Goal: Answer question/provide support: Share knowledge or assist other users

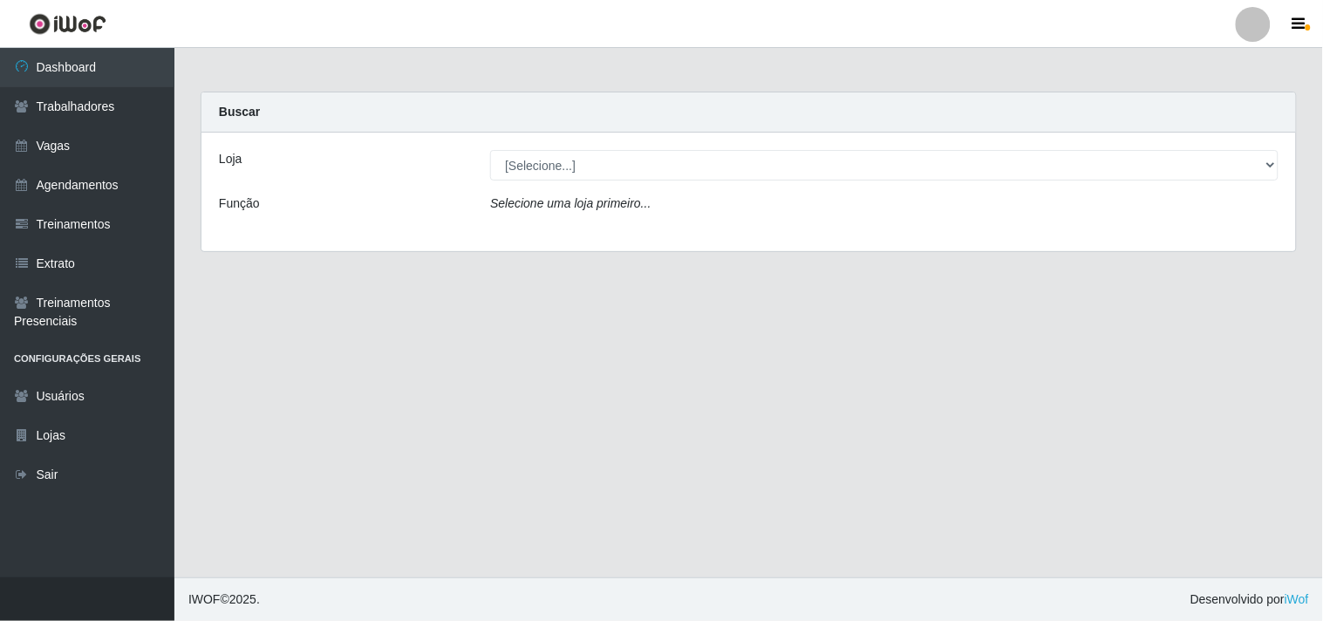
select select "264"
click at [490, 150] on select "[Selecione...] Supermercado Compre Bem - Itabaiana" at bounding box center [884, 165] width 789 height 31
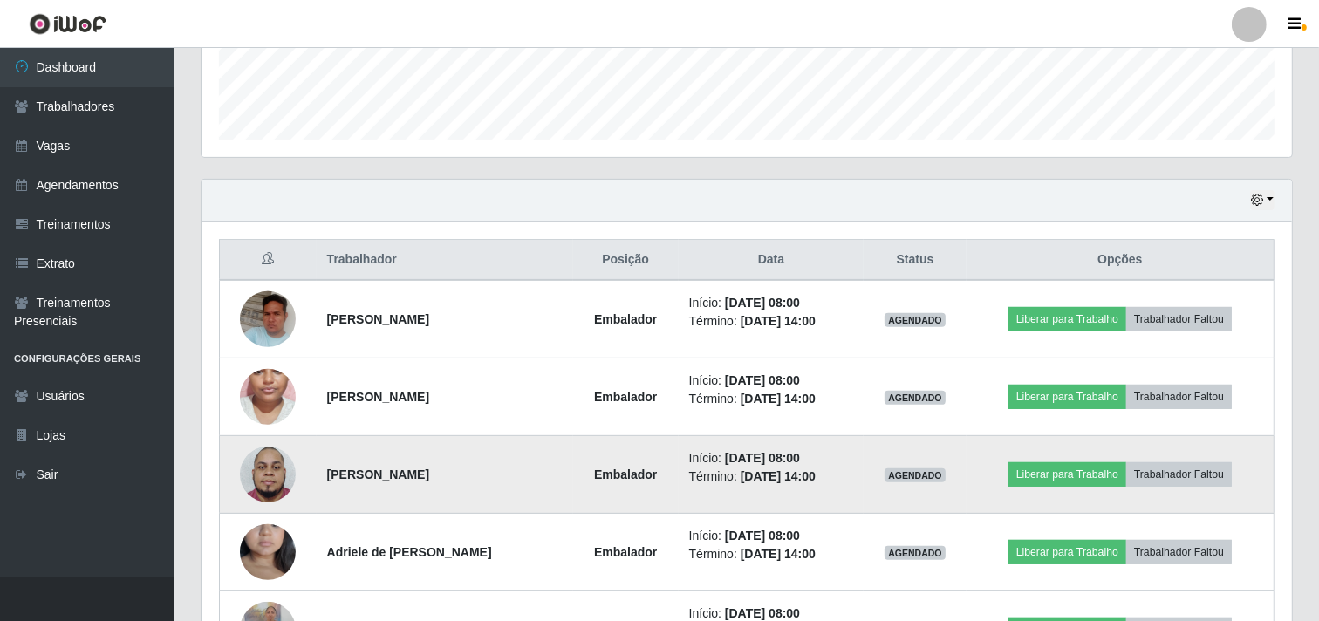
scroll to position [678, 0]
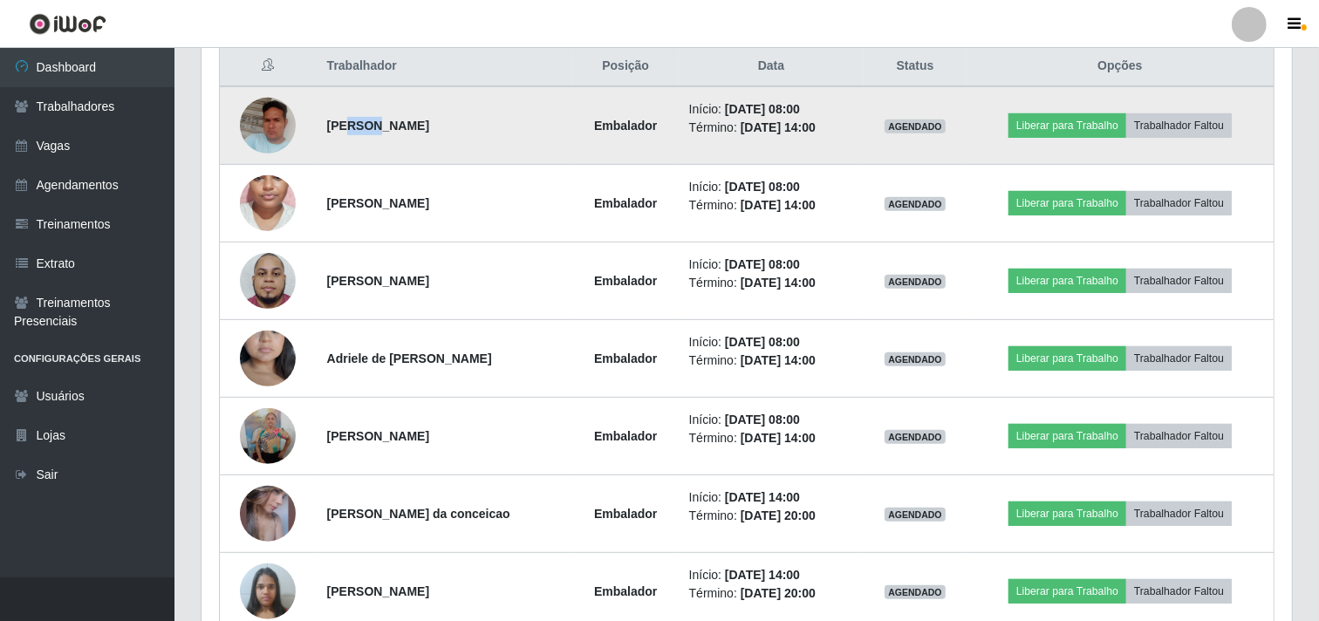
drag, startPoint x: 368, startPoint y: 131, endPoint x: 343, endPoint y: 119, distance: 27.7
click at [343, 119] on strong "[PERSON_NAME]" at bounding box center [378, 126] width 102 height 14
click at [341, 122] on strong "[PERSON_NAME]" at bounding box center [378, 126] width 102 height 14
click at [341, 120] on strong "[PERSON_NAME]" at bounding box center [378, 126] width 102 height 14
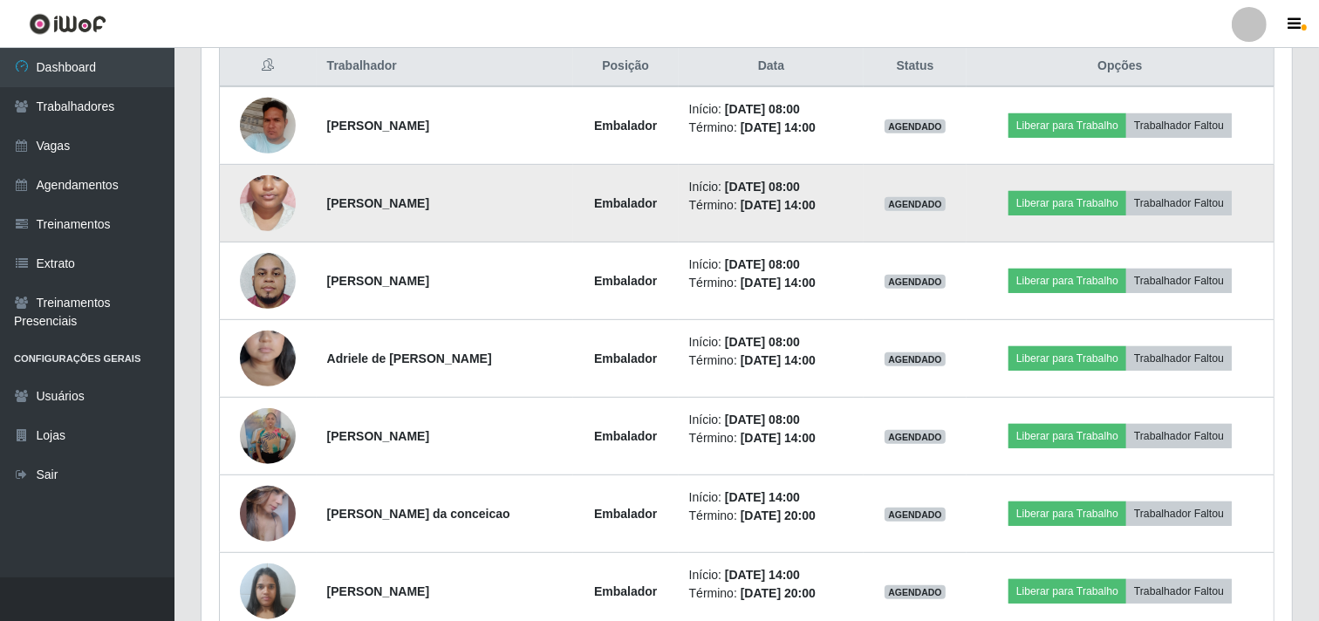
click at [350, 201] on strong "[PERSON_NAME]" at bounding box center [378, 203] width 102 height 14
click at [350, 199] on strong "[PERSON_NAME]" at bounding box center [378, 203] width 102 height 14
copy strong "Adryelli"
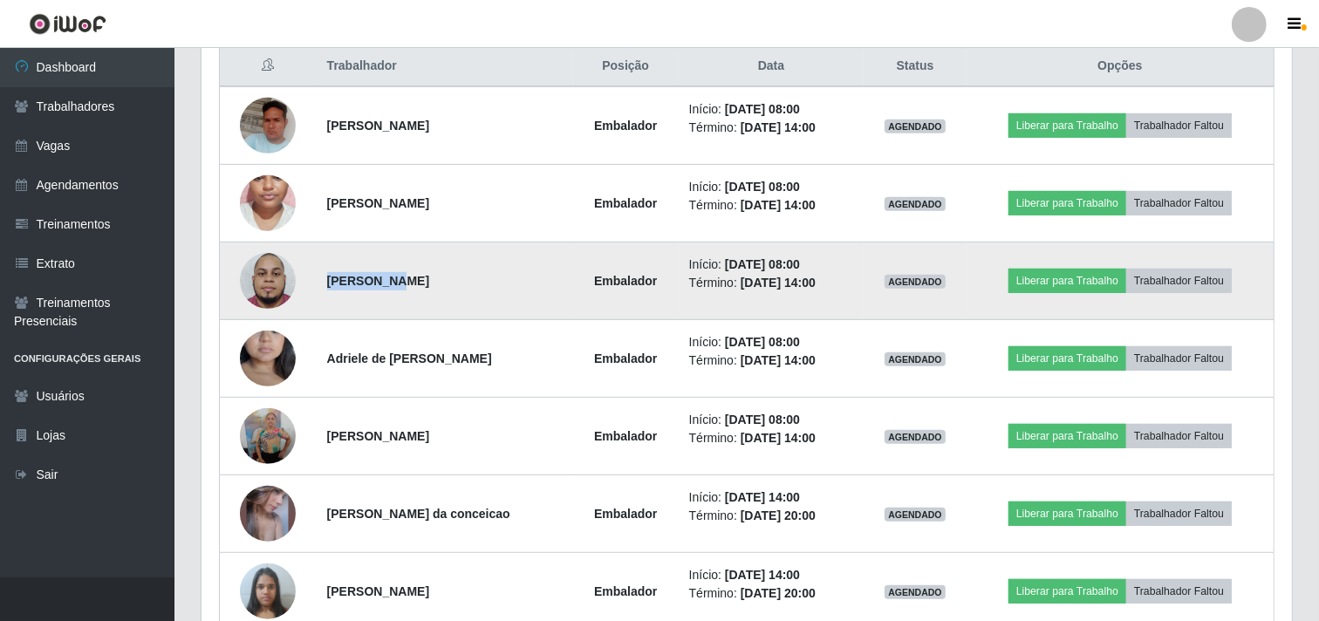
drag, startPoint x: 327, startPoint y: 280, endPoint x: 379, endPoint y: 283, distance: 51.5
click at [379, 283] on strong "[PERSON_NAME]" at bounding box center [378, 281] width 102 height 14
copy strong "[PERSON_NAME]"
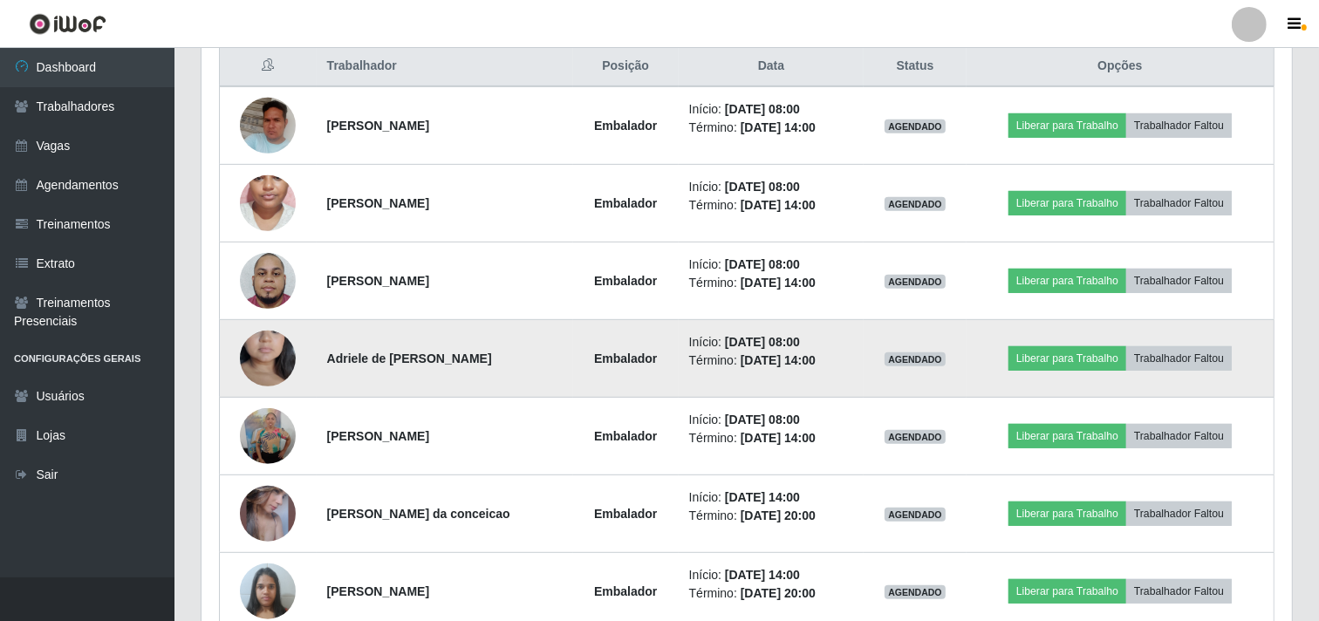
click at [343, 355] on strong "Adriele de [PERSON_NAME]" at bounding box center [409, 359] width 165 height 14
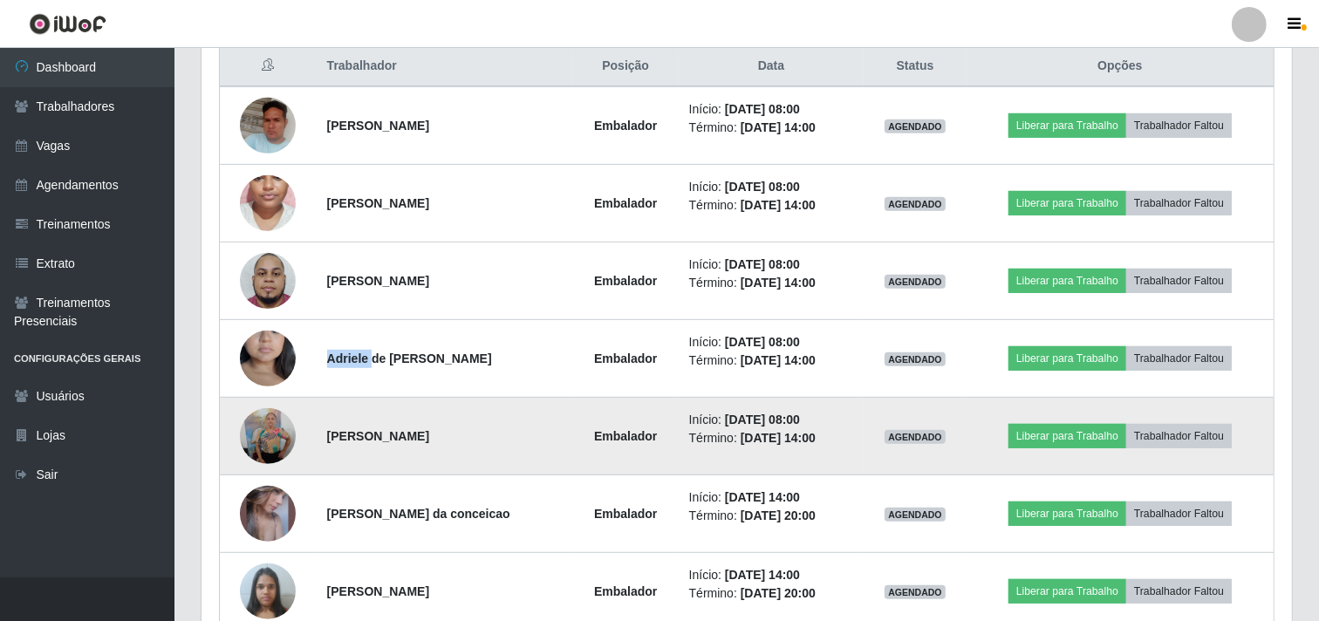
copy strong "Adriele"
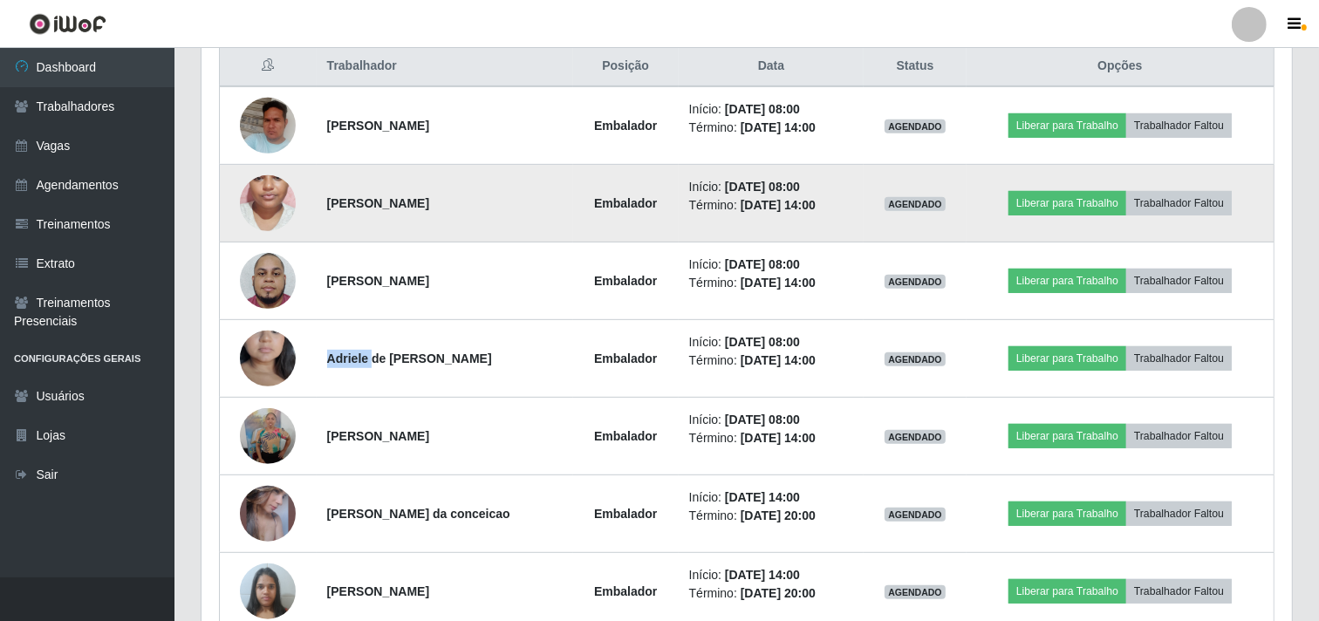
drag, startPoint x: 373, startPoint y: 201, endPoint x: 398, endPoint y: 203, distance: 24.5
click at [398, 203] on strong "[PERSON_NAME]" at bounding box center [378, 203] width 102 height 14
copy strong "Lívia"
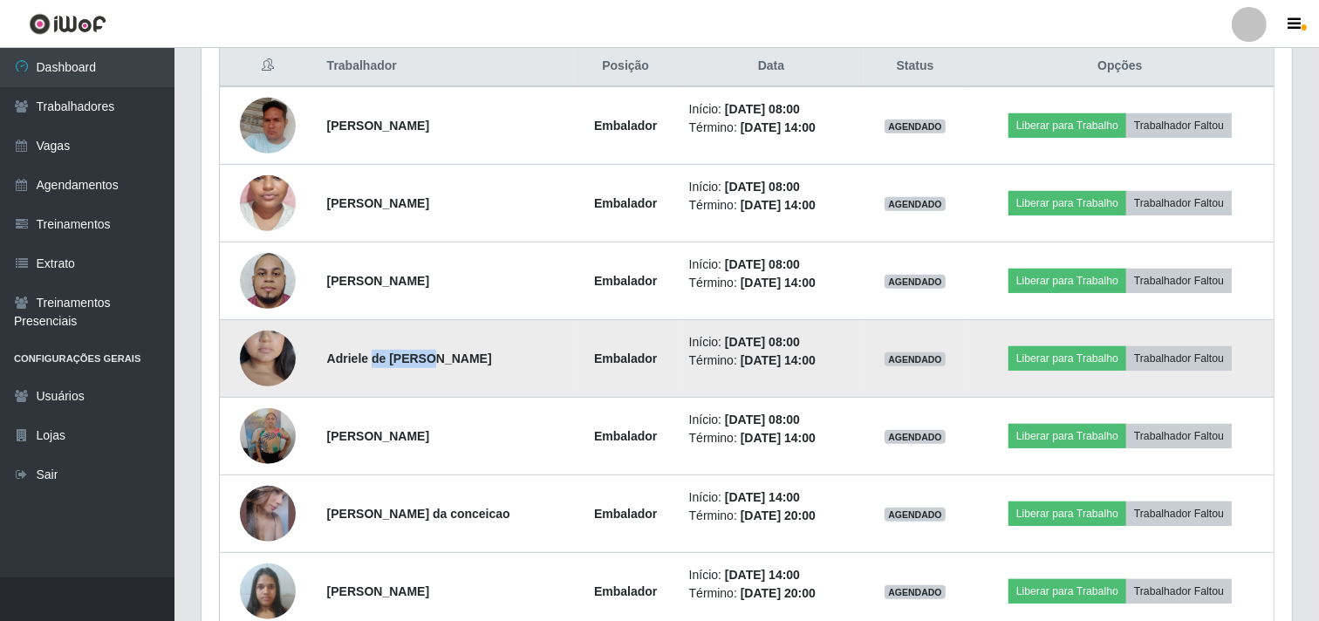
drag, startPoint x: 370, startPoint y: 358, endPoint x: 423, endPoint y: 355, distance: 53.3
click at [423, 355] on strong "Adriele de [PERSON_NAME]" at bounding box center [409, 359] width 165 height 14
copy strong "de [PERSON_NAME]"
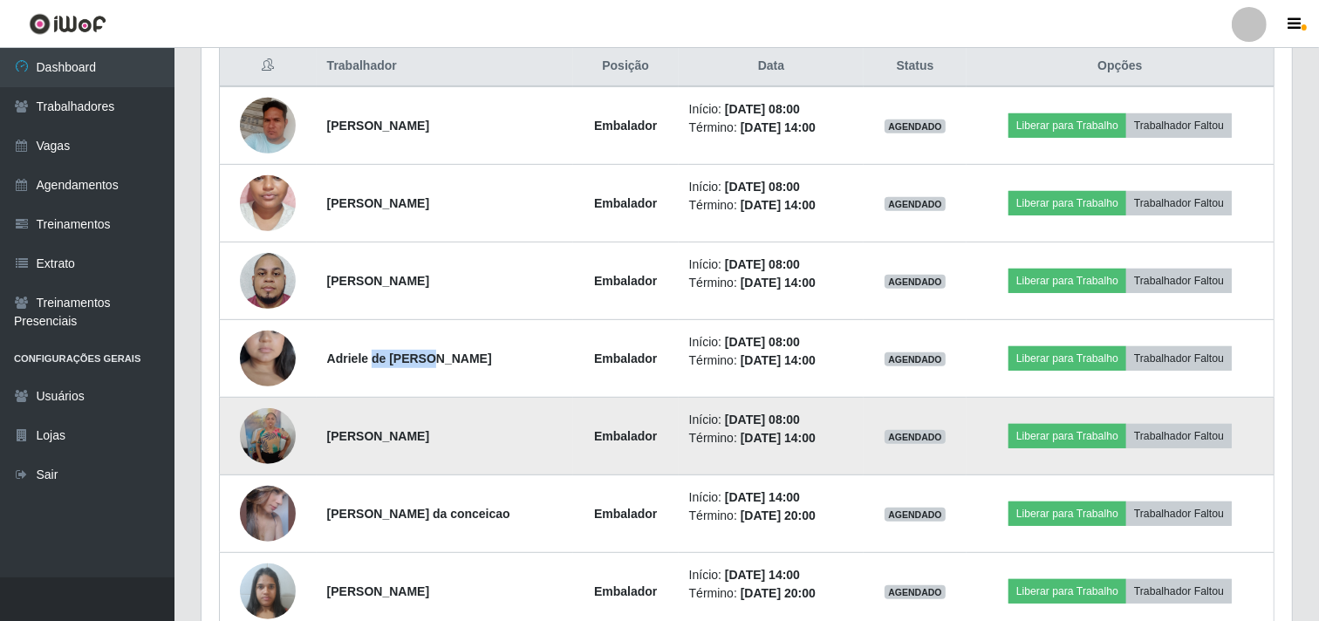
drag, startPoint x: 325, startPoint y: 436, endPoint x: 413, endPoint y: 432, distance: 88.2
click at [413, 432] on strong "[PERSON_NAME]" at bounding box center [378, 436] width 102 height 14
copy strong "[PERSON_NAME]"
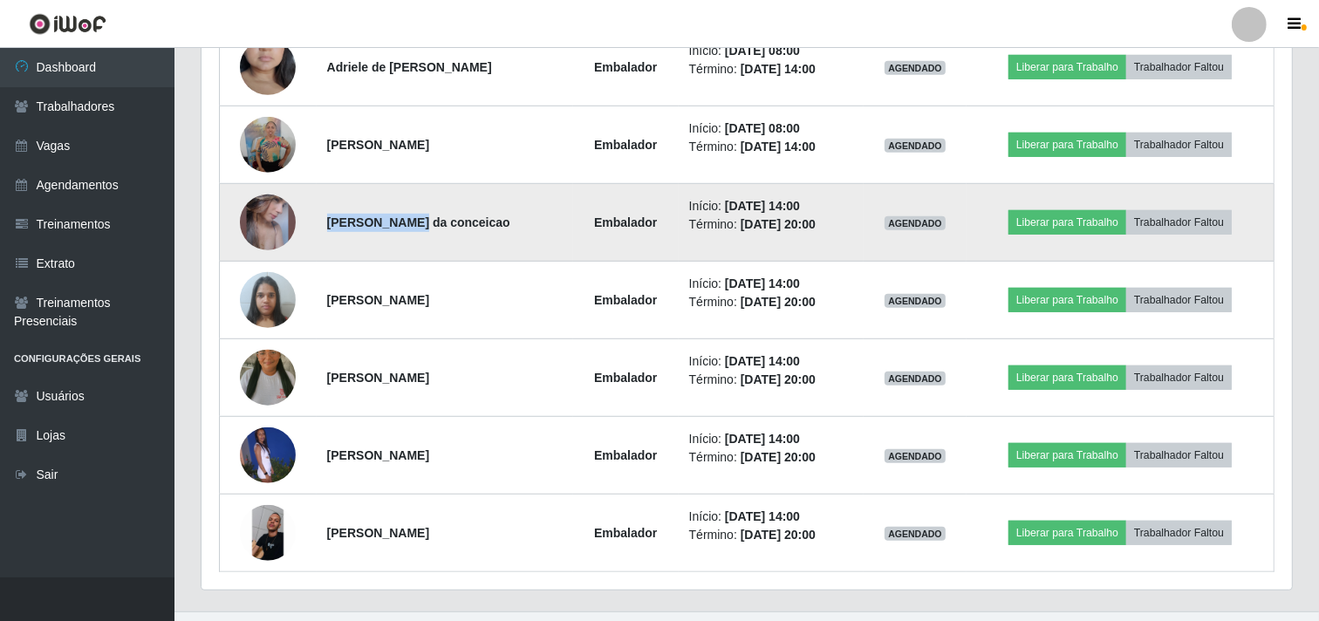
drag, startPoint x: 324, startPoint y: 219, endPoint x: 397, endPoint y: 213, distance: 72.7
click at [397, 215] on strong "[PERSON_NAME] da conceicao" at bounding box center [418, 222] width 183 height 14
copy strong "[PERSON_NAME]"
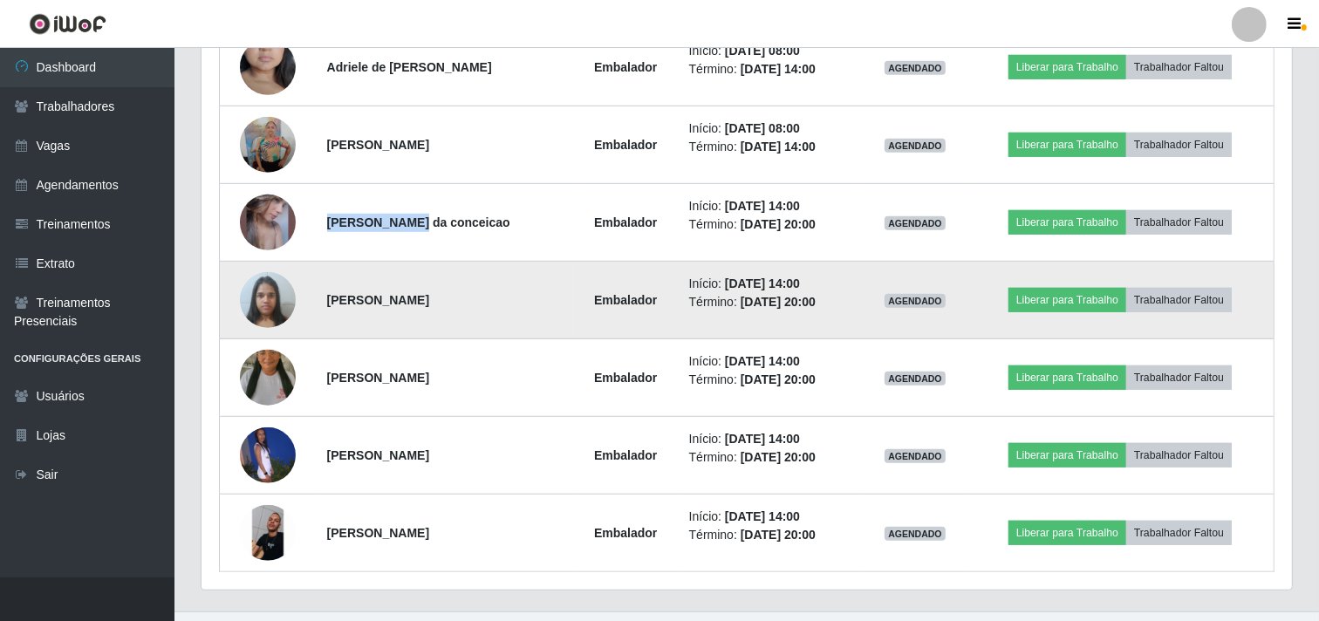
drag, startPoint x: 325, startPoint y: 301, endPoint x: 414, endPoint y: 298, distance: 89.0
click at [414, 298] on td "[PERSON_NAME]" at bounding box center [445, 301] width 256 height 78
copy strong "[PERSON_NAME]"
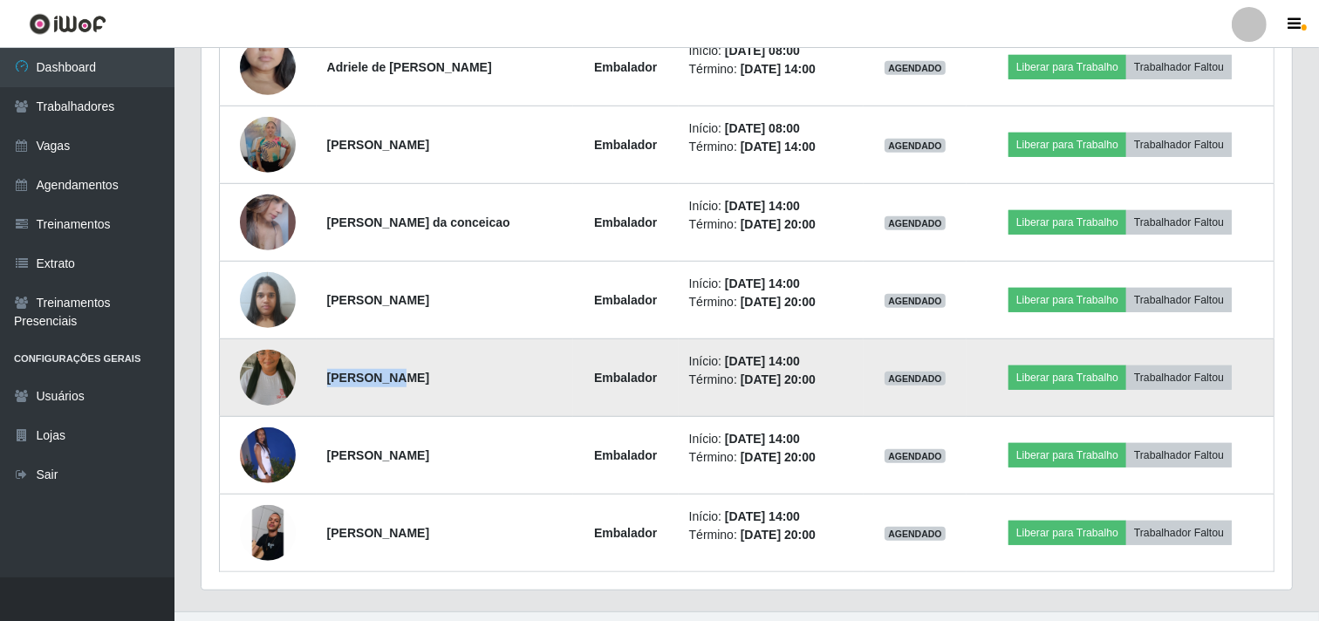
drag, startPoint x: 324, startPoint y: 378, endPoint x: 379, endPoint y: 375, distance: 54.1
click at [379, 375] on strong "[PERSON_NAME]" at bounding box center [378, 378] width 102 height 14
copy strong "Elizângela"
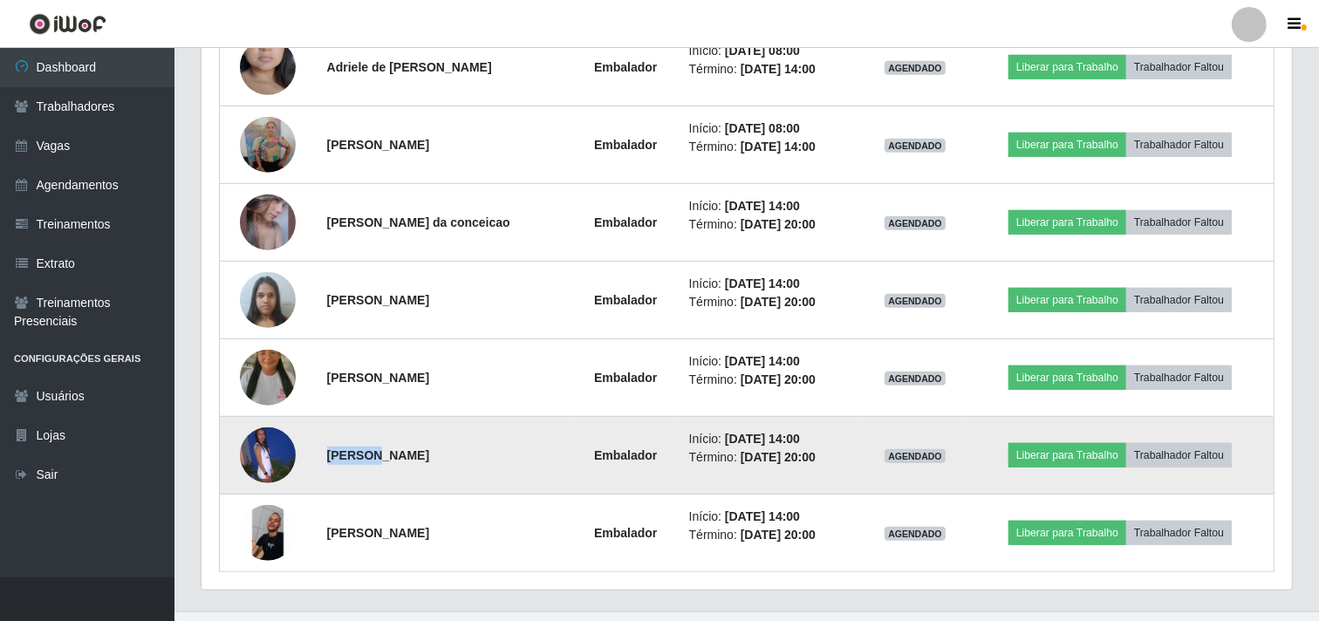
drag, startPoint x: 324, startPoint y: 450, endPoint x: 367, endPoint y: 457, distance: 44.2
click at [367, 457] on strong "[PERSON_NAME]" at bounding box center [378, 455] width 102 height 14
copy strong "[PERSON_NAME]"
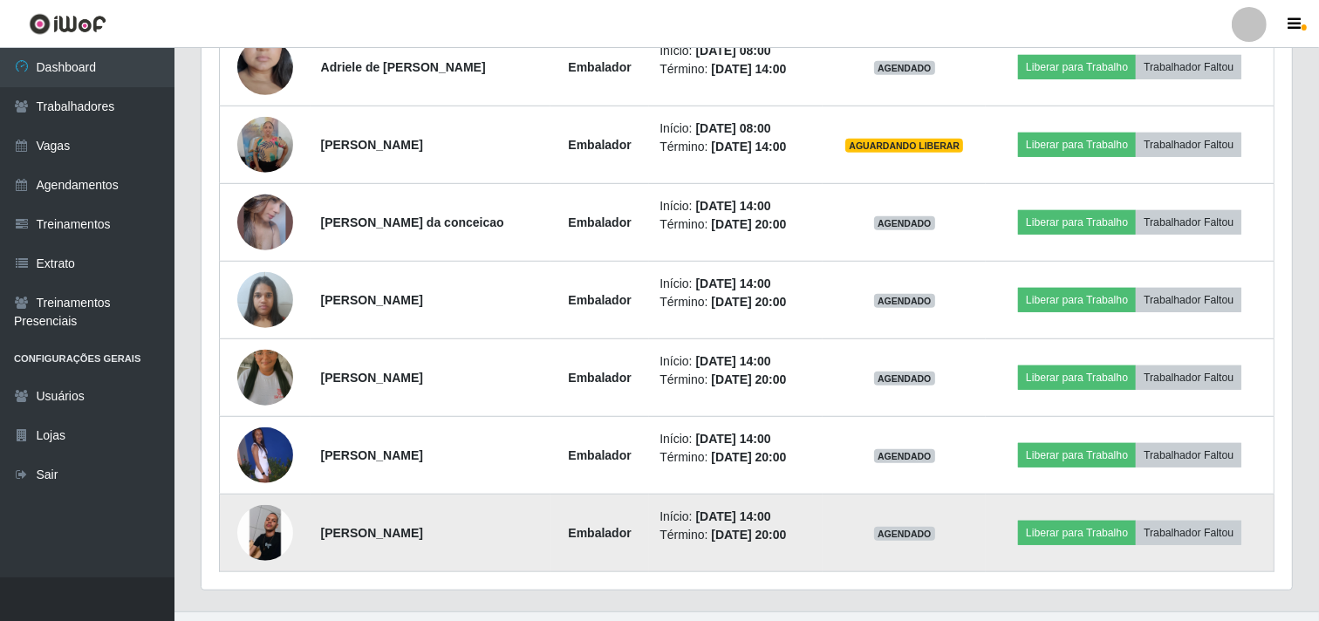
click at [334, 535] on strong "[PERSON_NAME]" at bounding box center [372, 533] width 102 height 14
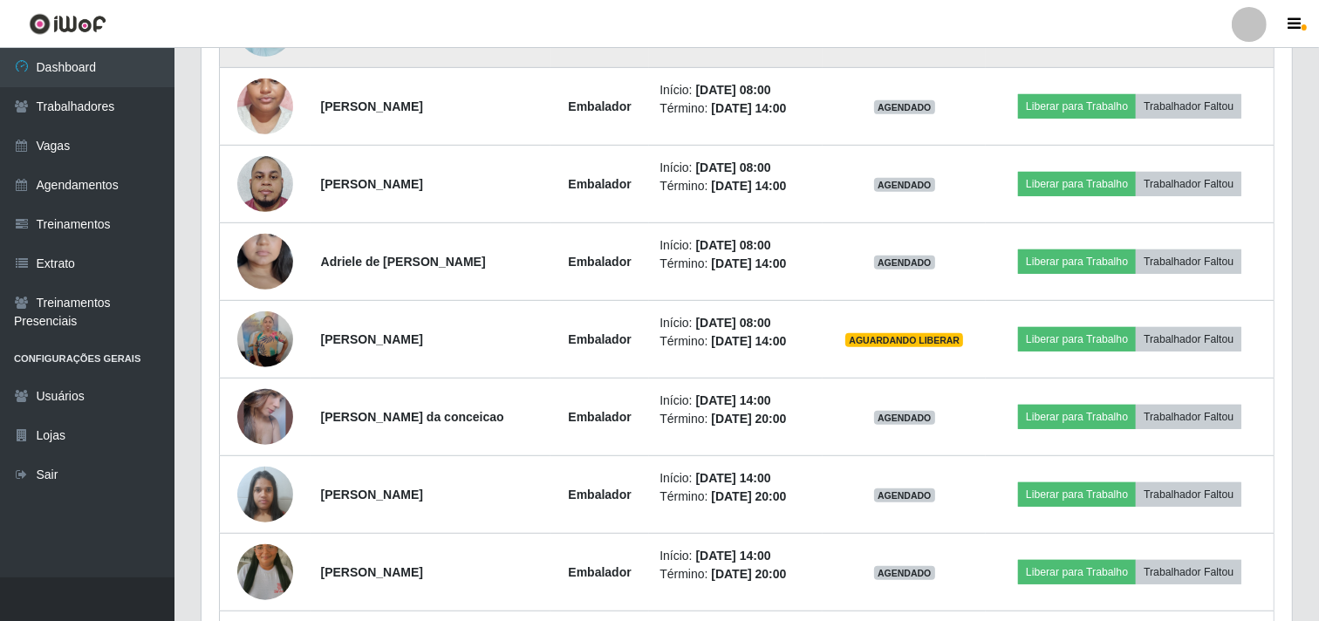
scroll to position [484, 0]
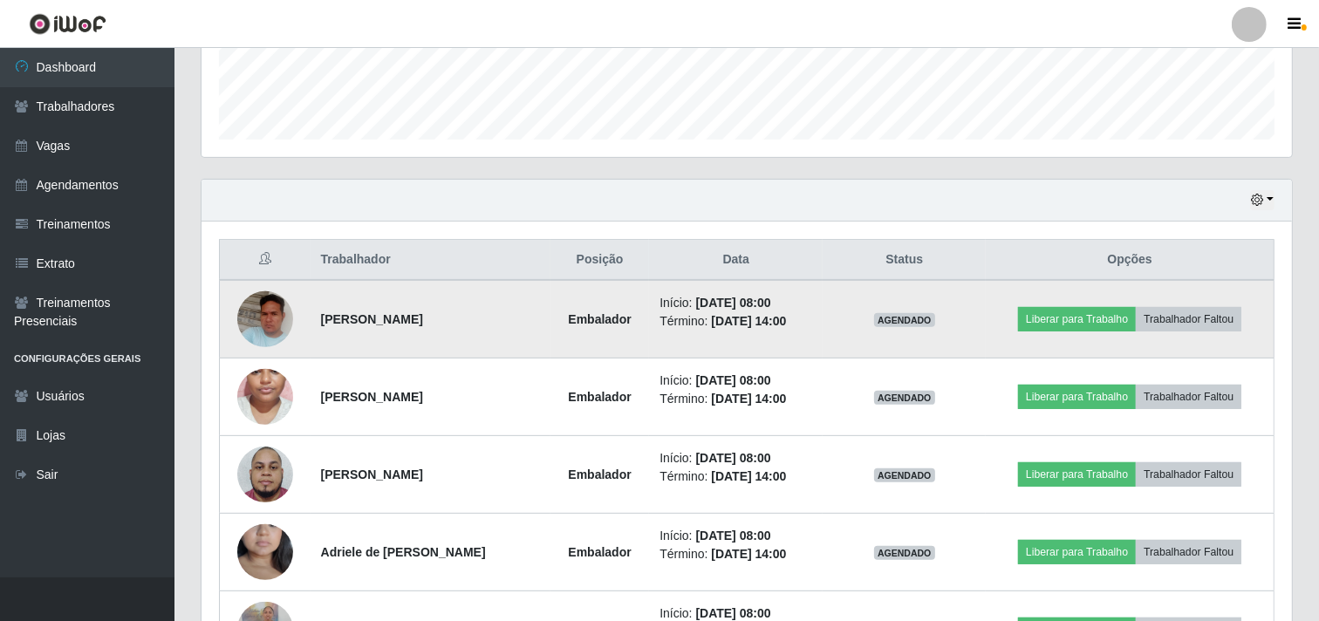
click at [487, 324] on td "[PERSON_NAME]" at bounding box center [431, 319] width 240 height 79
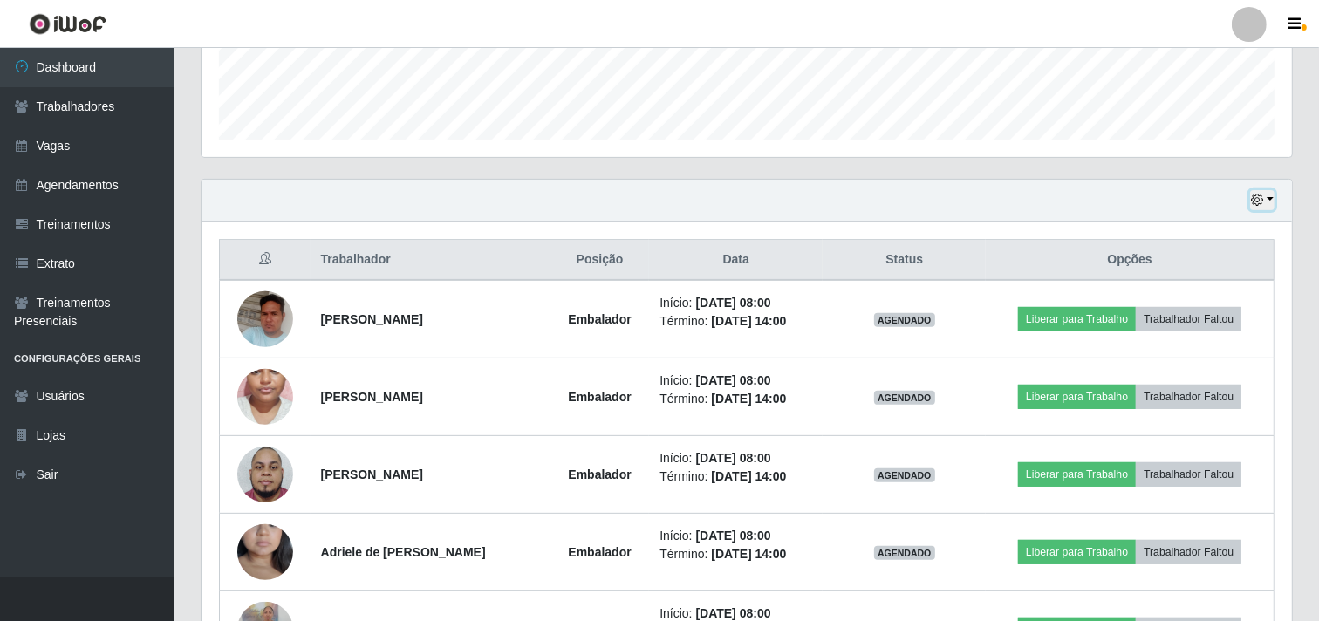
click at [1261, 195] on icon "button" at bounding box center [1257, 200] width 12 height 12
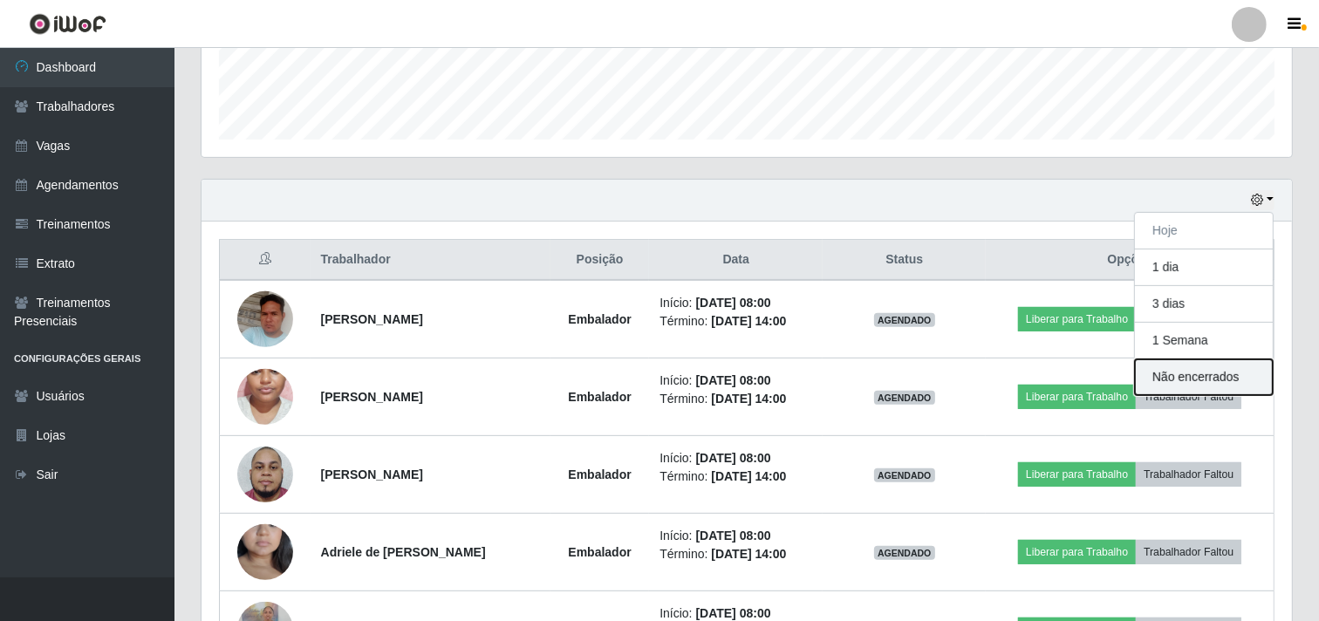
click at [1193, 376] on button "Não encerrados" at bounding box center [1204, 377] width 138 height 36
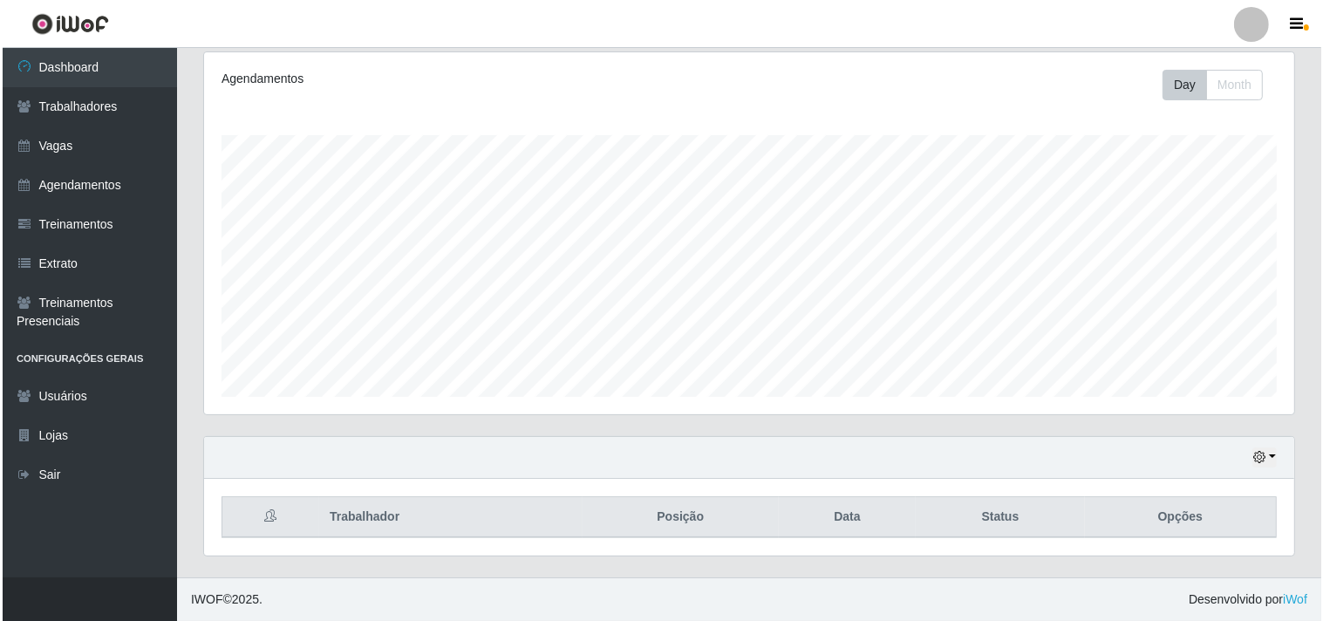
scroll to position [460, 0]
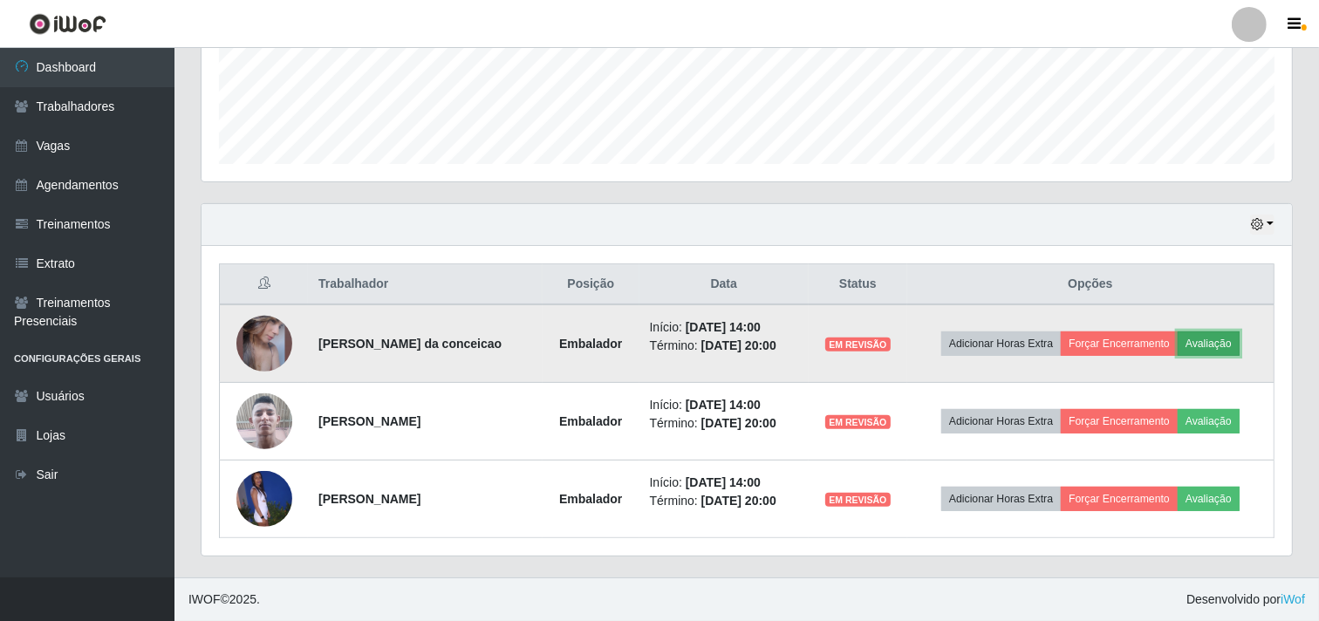
click at [1205, 347] on button "Avaliação" at bounding box center [1209, 343] width 62 height 24
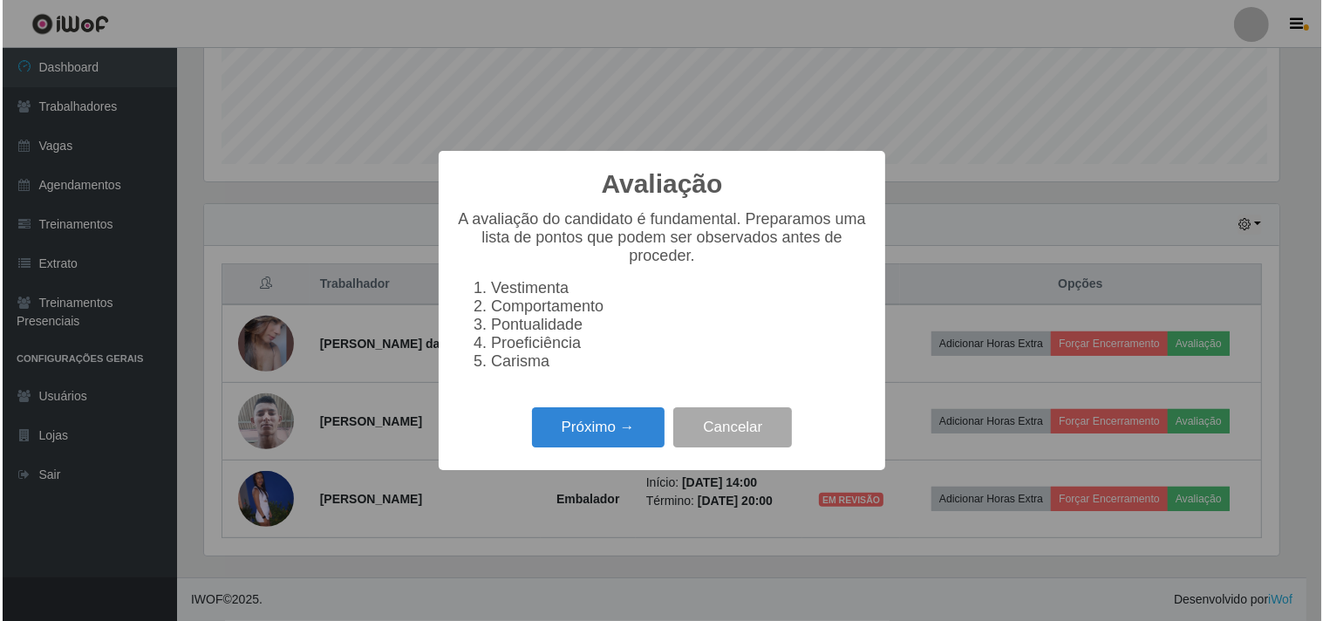
scroll to position [361, 1079]
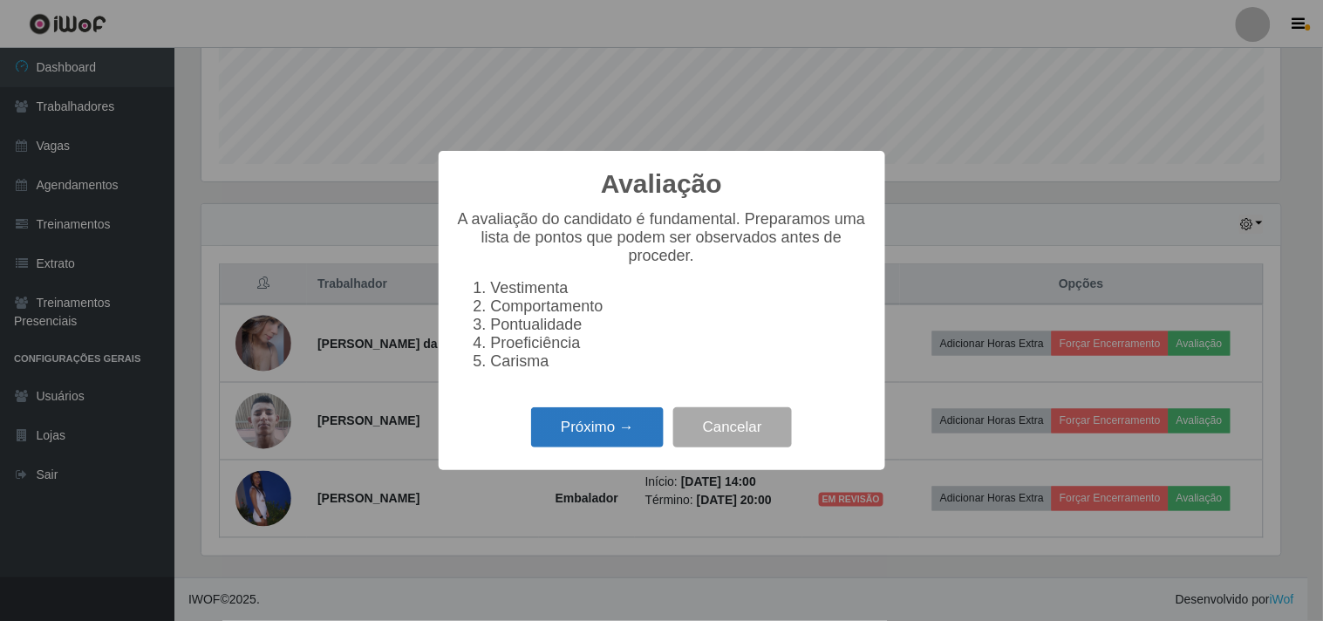
click at [585, 434] on button "Próximo →" at bounding box center [597, 427] width 133 height 41
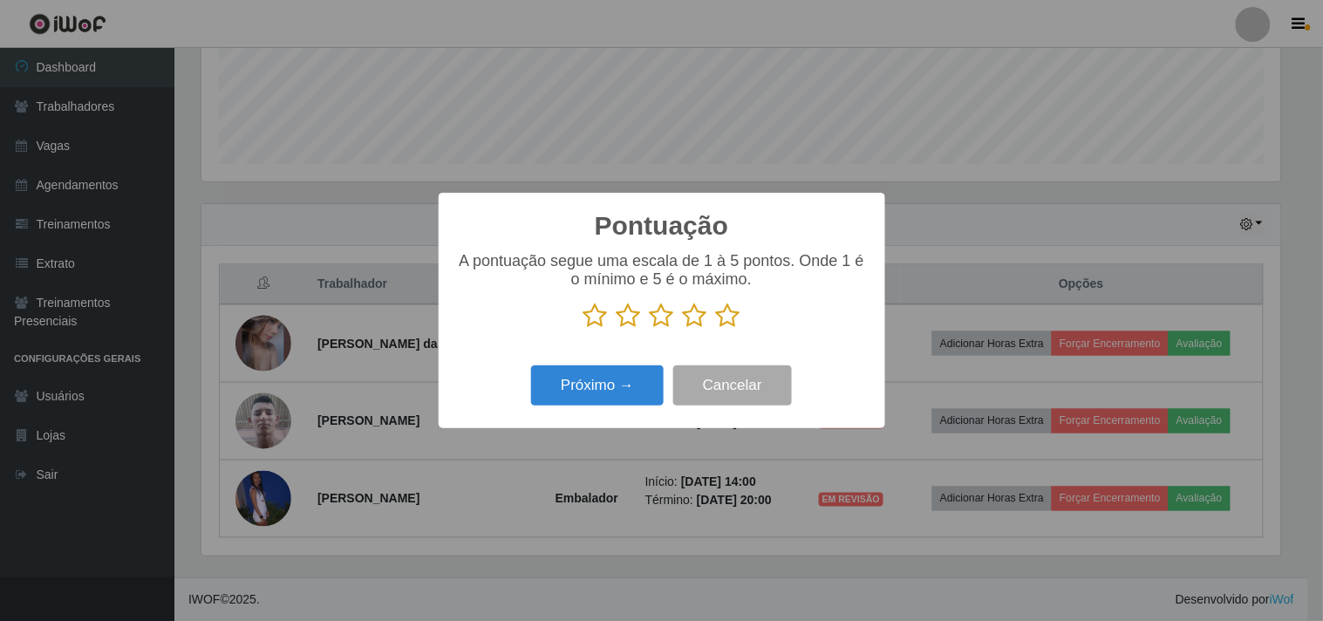
scroll to position [871883, 871165]
click at [699, 312] on icon at bounding box center [695, 316] width 24 height 26
click at [683, 329] on input "radio" at bounding box center [683, 329] width 0 height 0
click at [644, 385] on button "Próximo →" at bounding box center [597, 385] width 133 height 41
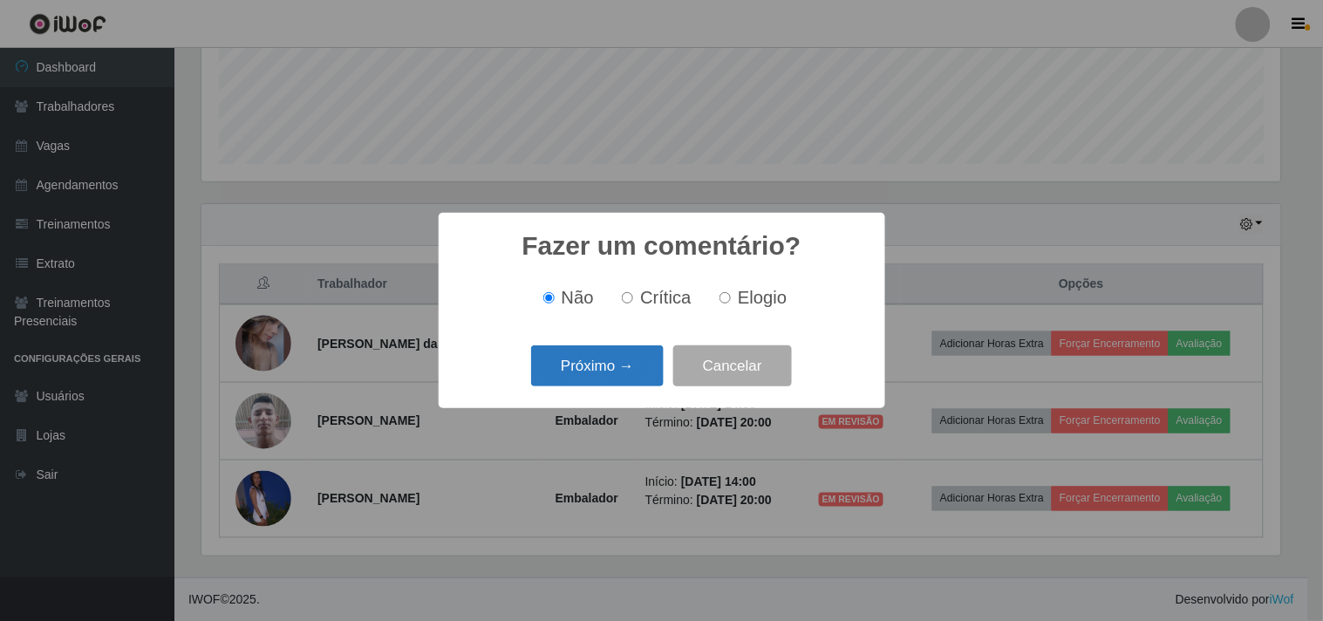
click at [597, 359] on button "Próximo →" at bounding box center [597, 365] width 133 height 41
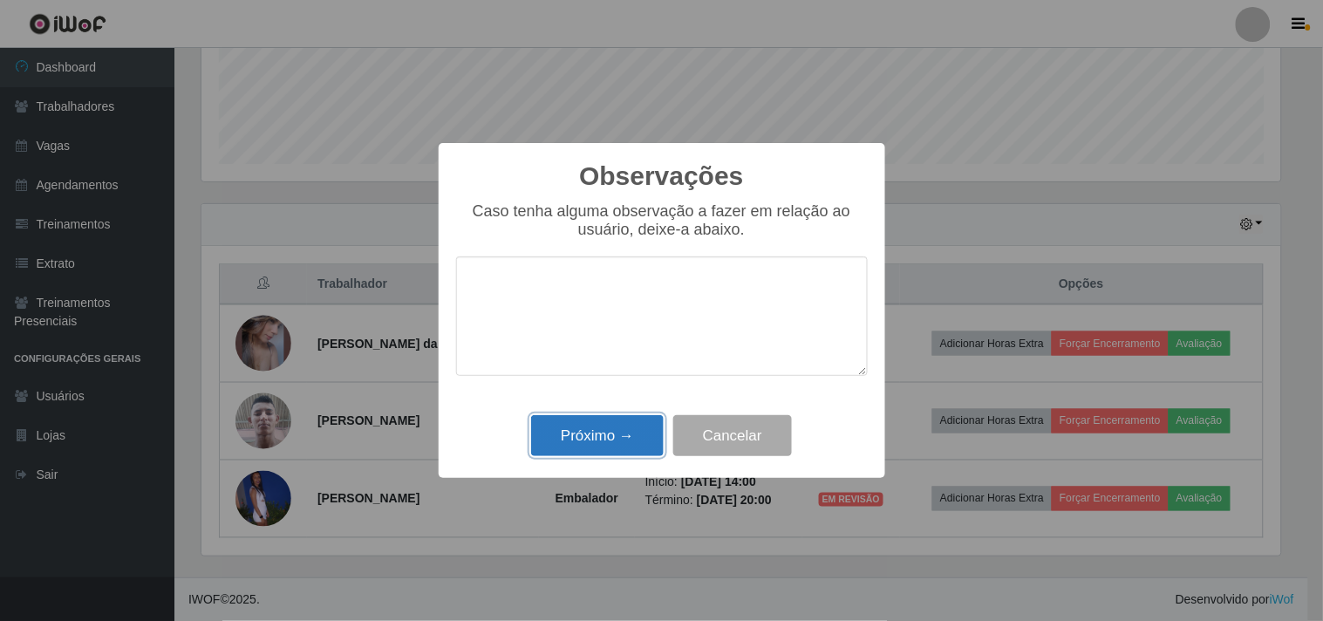
click at [624, 428] on button "Próximo →" at bounding box center [597, 435] width 133 height 41
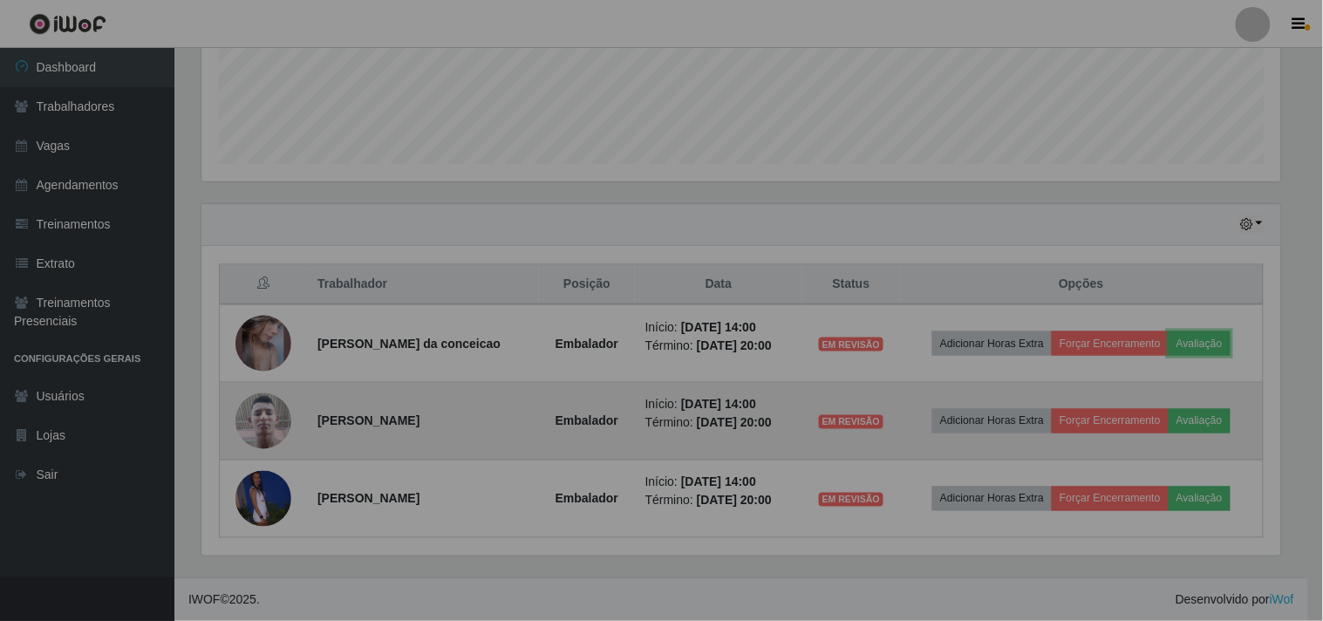
scroll to position [361, 1090]
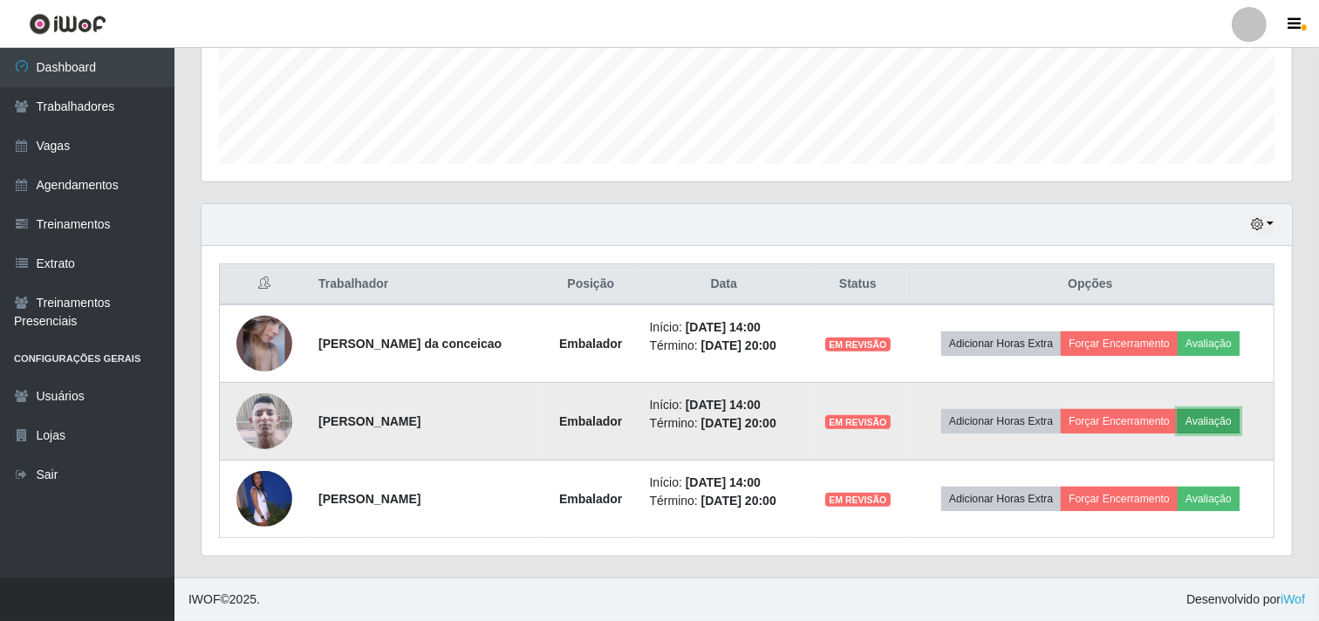
click at [1197, 420] on button "Avaliação" at bounding box center [1209, 421] width 62 height 24
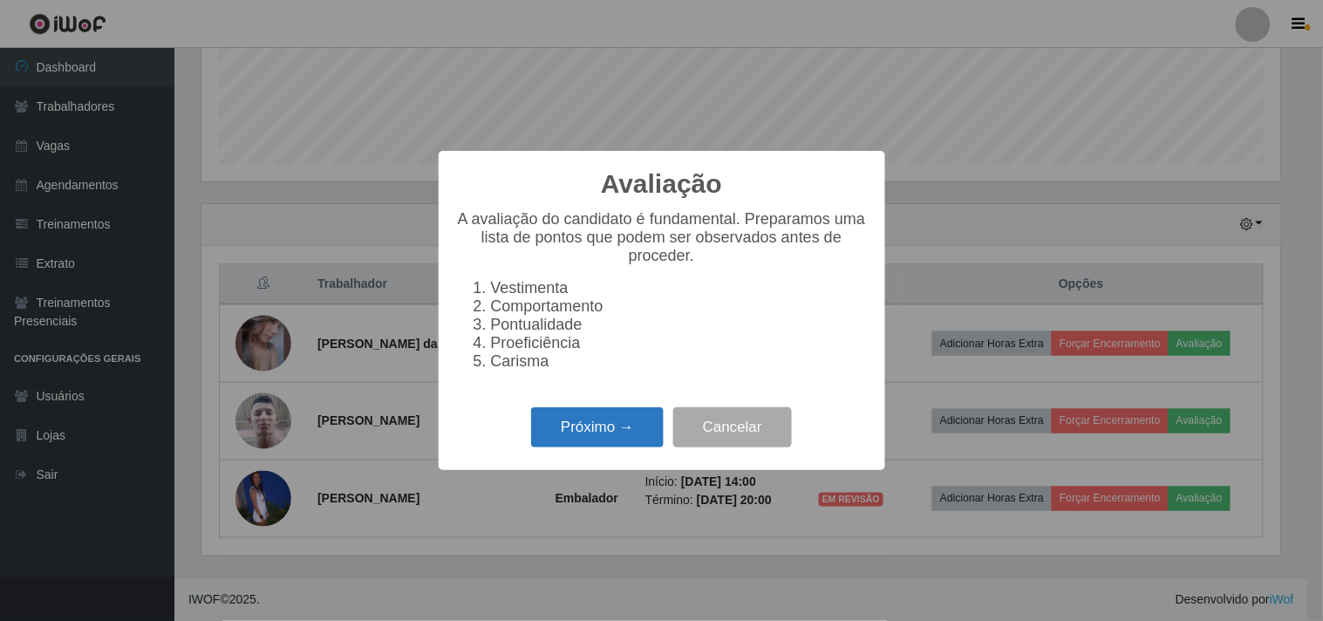
click at [609, 426] on button "Próximo →" at bounding box center [597, 427] width 133 height 41
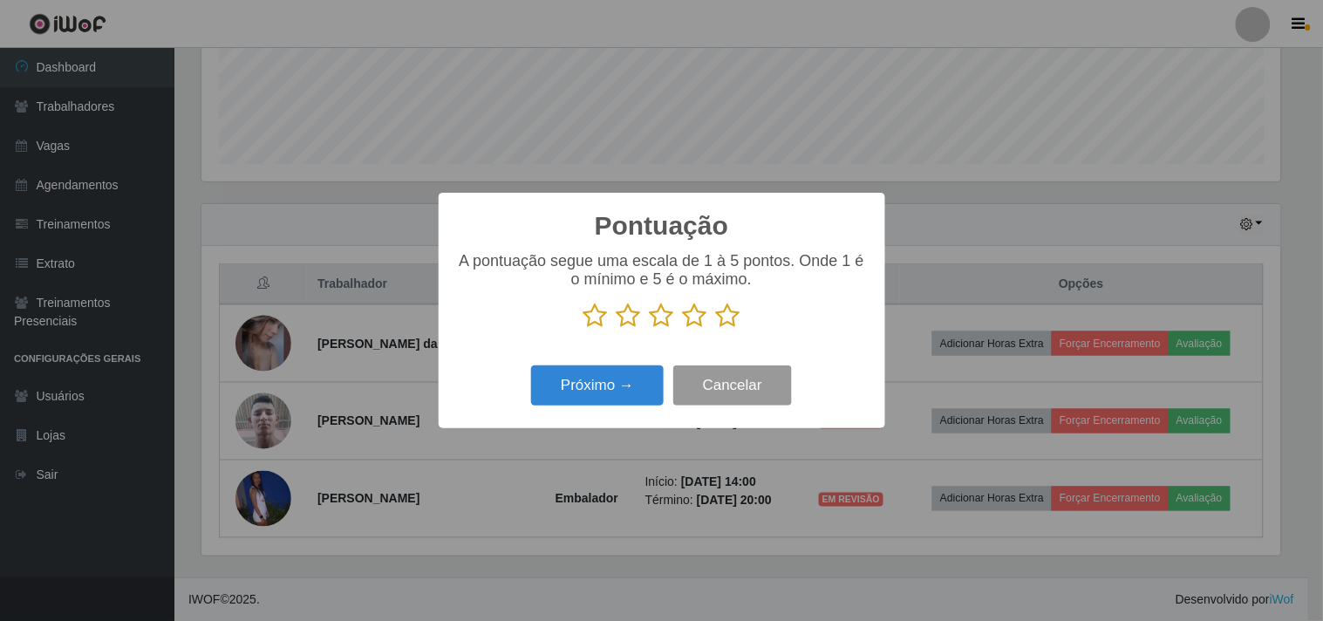
scroll to position [871883, 871165]
click at [720, 316] on icon at bounding box center [728, 316] width 24 height 26
click at [716, 329] on input "radio" at bounding box center [716, 329] width 0 height 0
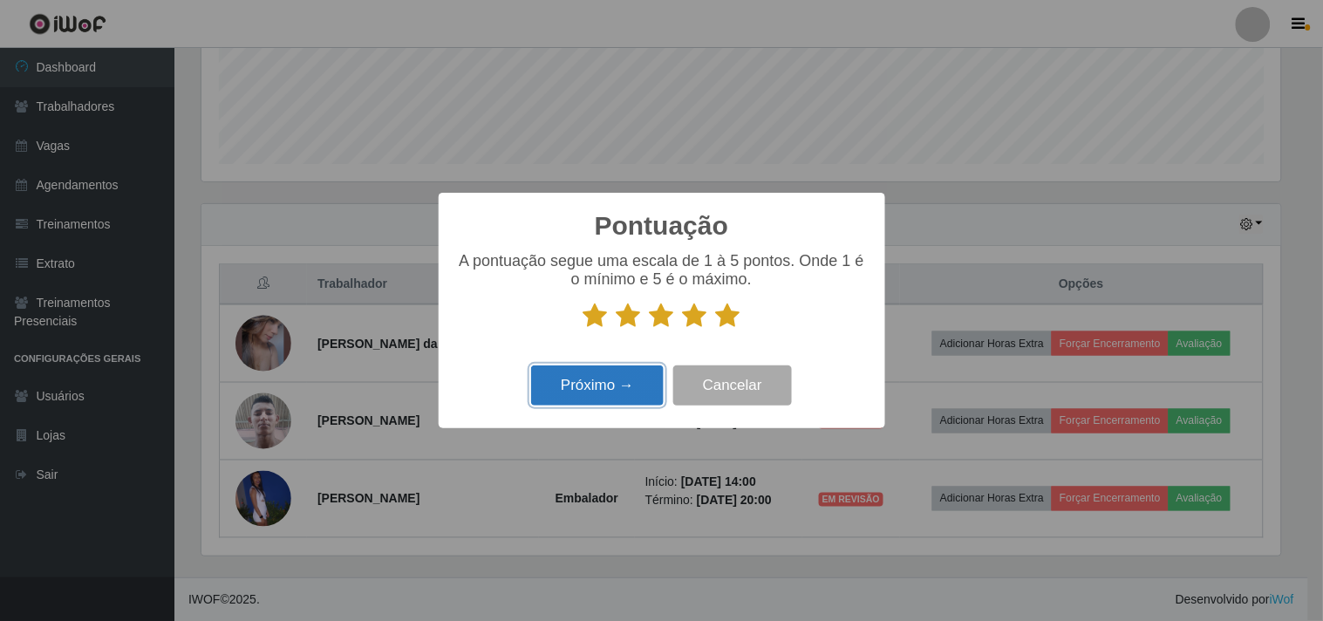
click at [628, 386] on button "Próximo →" at bounding box center [597, 385] width 133 height 41
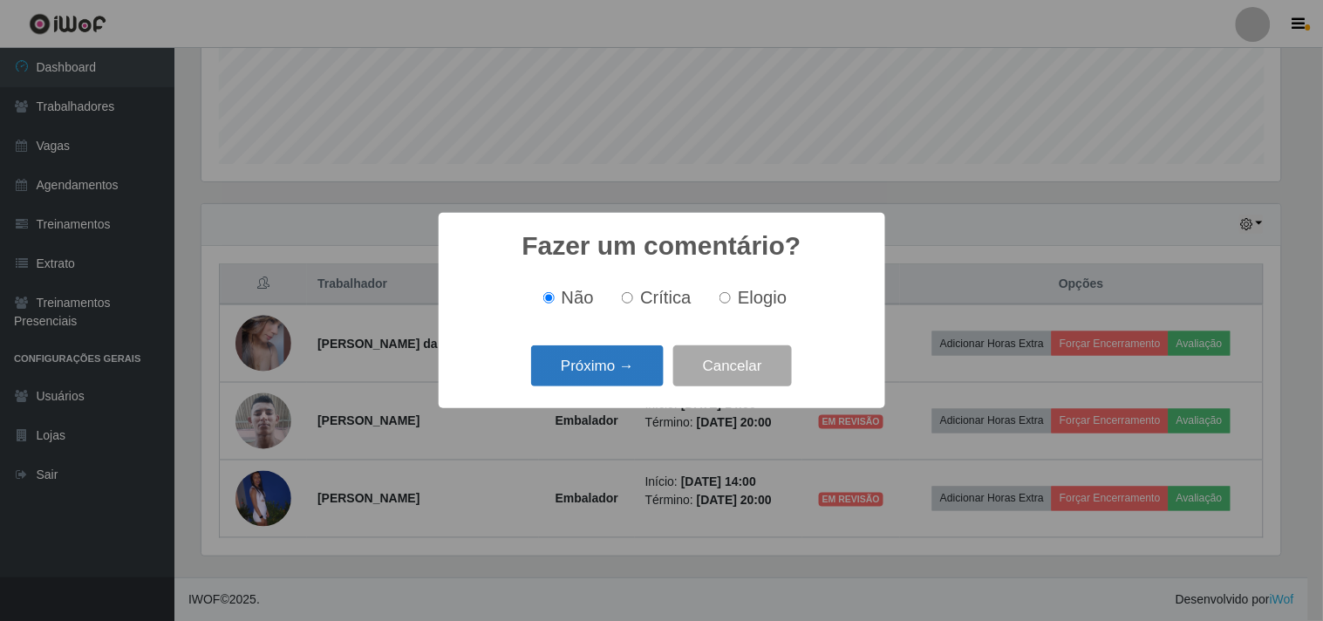
click at [585, 367] on button "Próximo →" at bounding box center [597, 365] width 133 height 41
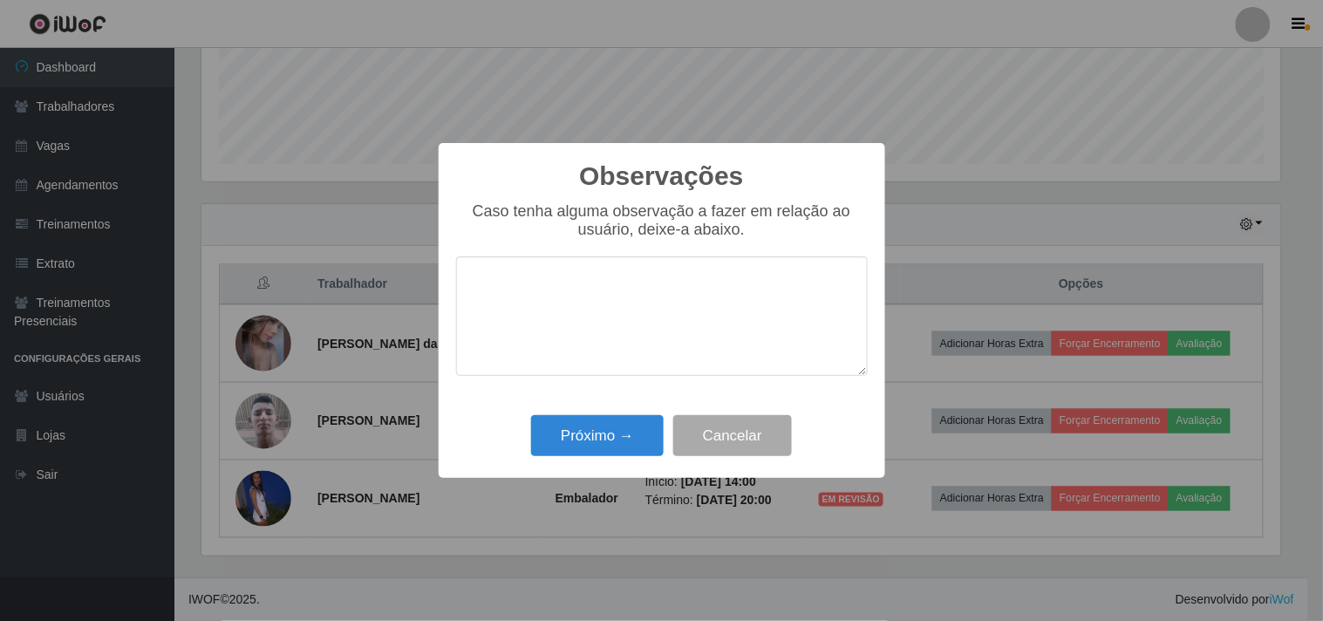
click at [522, 447] on div "Próximo → Cancelar" at bounding box center [662, 436] width 412 height 50
click at [578, 445] on button "Próximo →" at bounding box center [597, 435] width 133 height 41
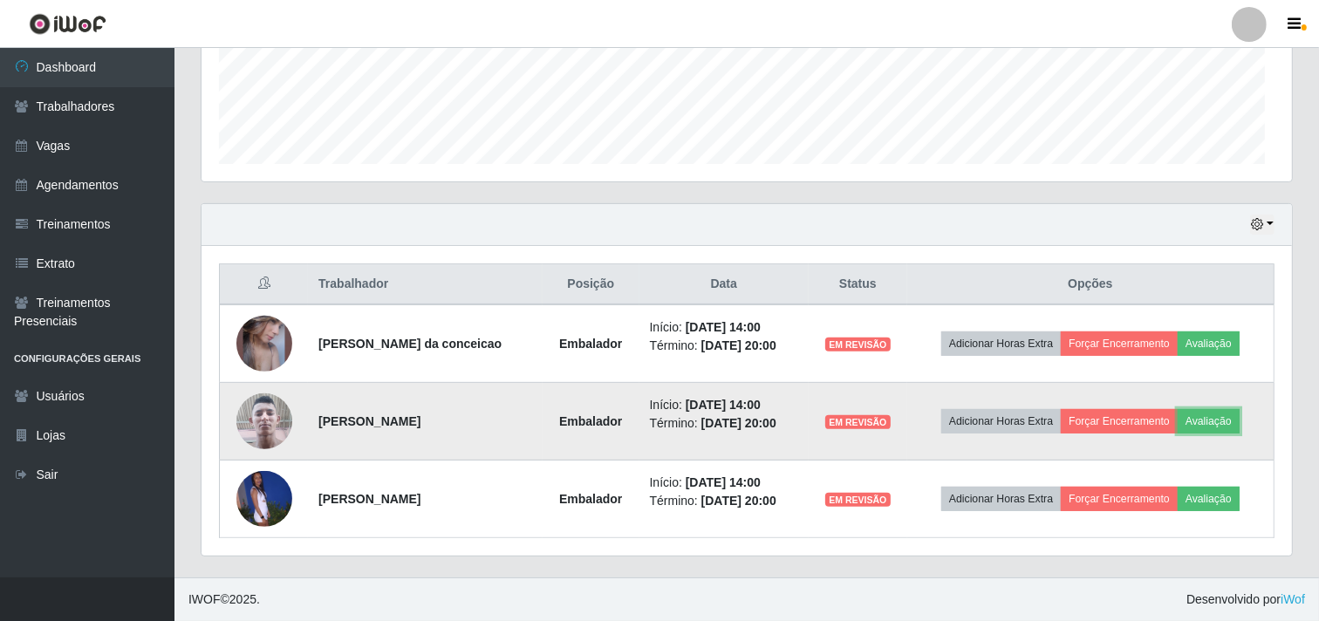
scroll to position [361, 1090]
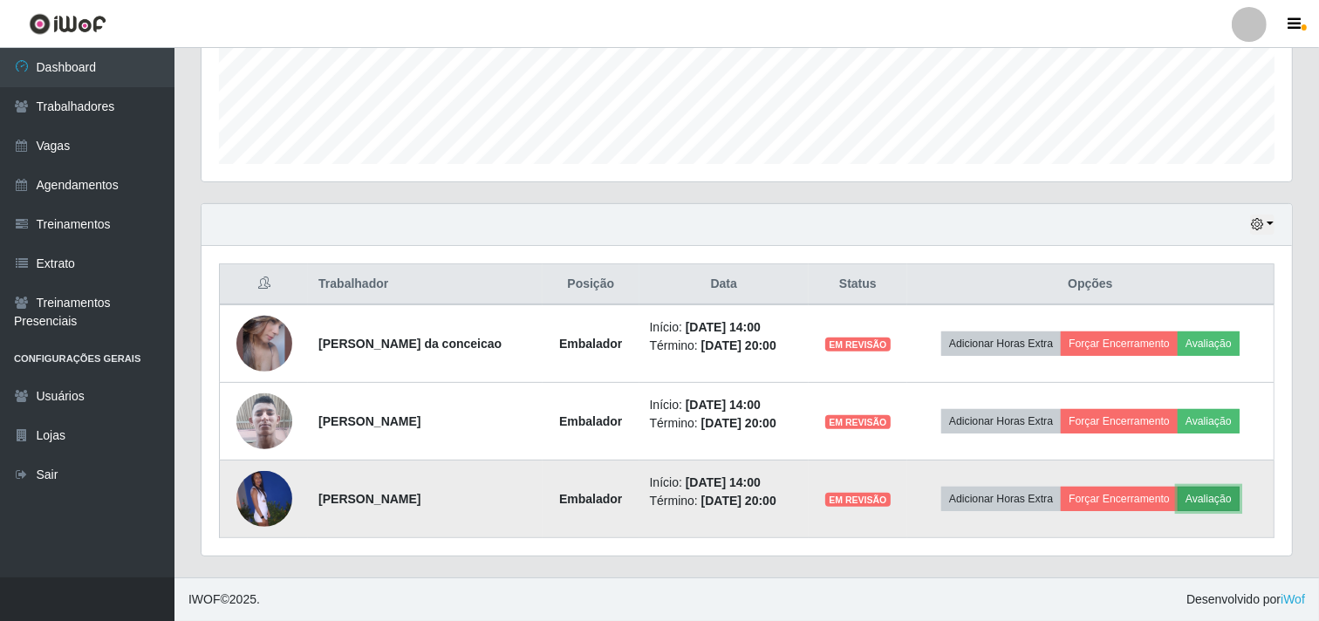
click at [1198, 494] on button "Avaliação" at bounding box center [1209, 499] width 62 height 24
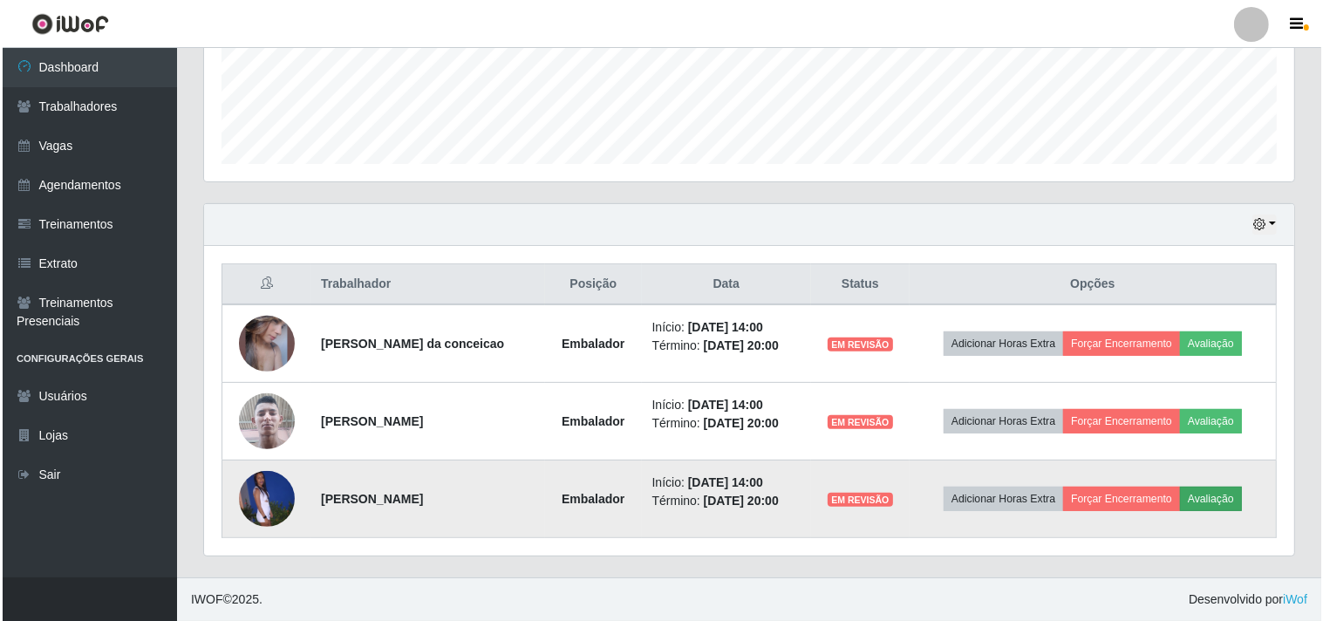
scroll to position [361, 1079]
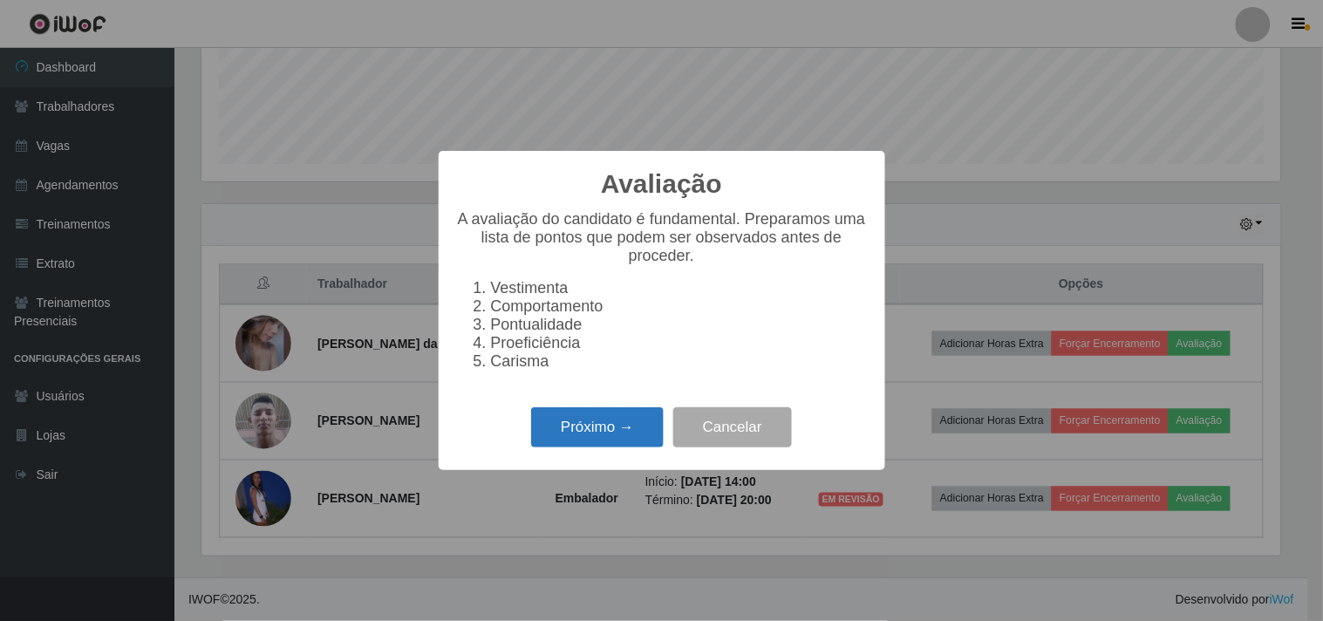
click at [632, 416] on button "Próximo →" at bounding box center [597, 427] width 133 height 41
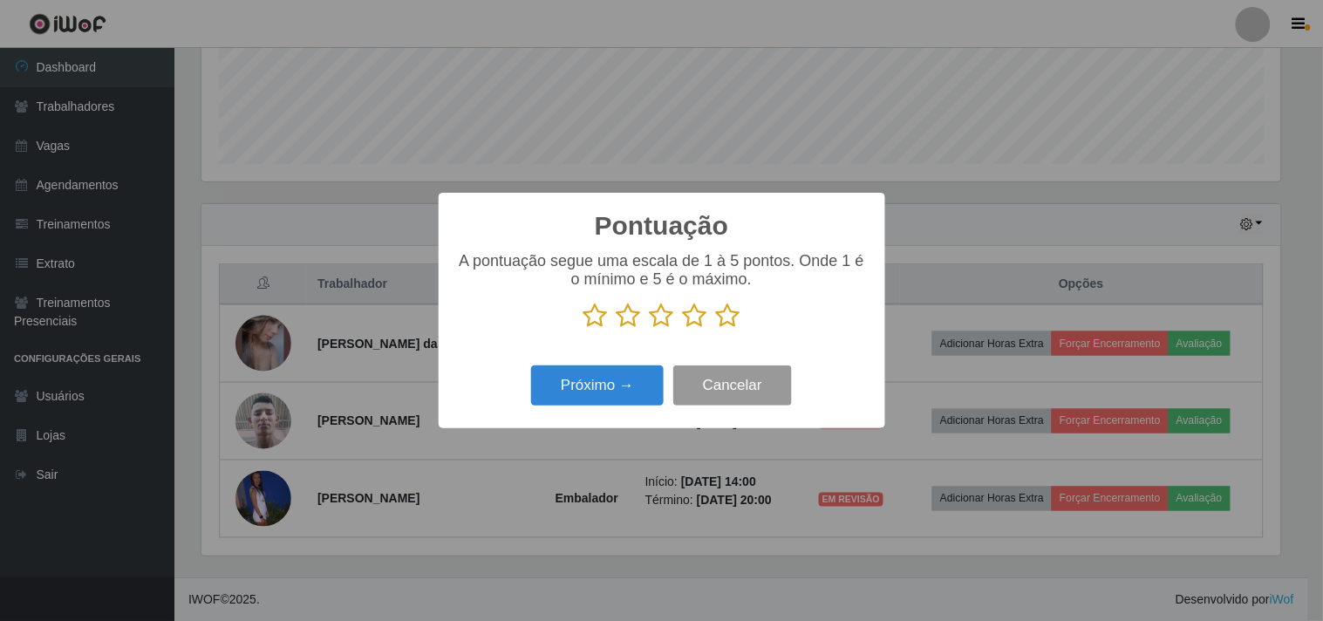
scroll to position [871883, 871165]
click at [726, 324] on icon at bounding box center [728, 316] width 24 height 26
click at [716, 329] on input "radio" at bounding box center [716, 329] width 0 height 0
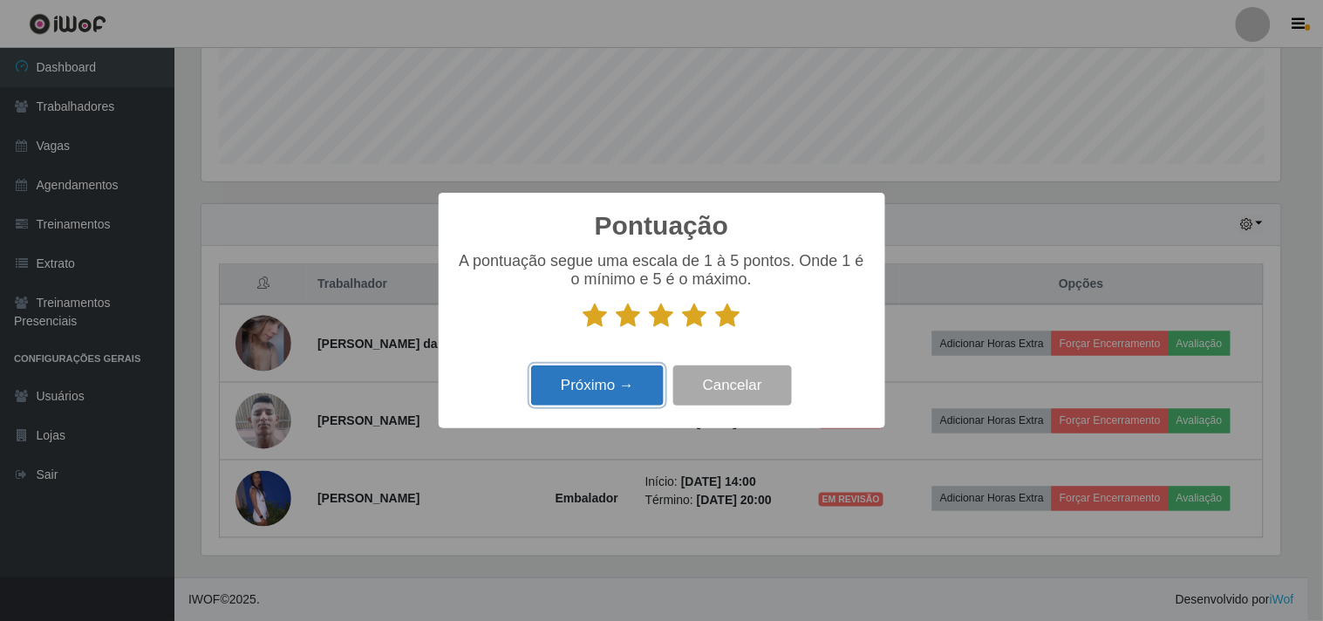
click at [652, 377] on button "Próximo →" at bounding box center [597, 385] width 133 height 41
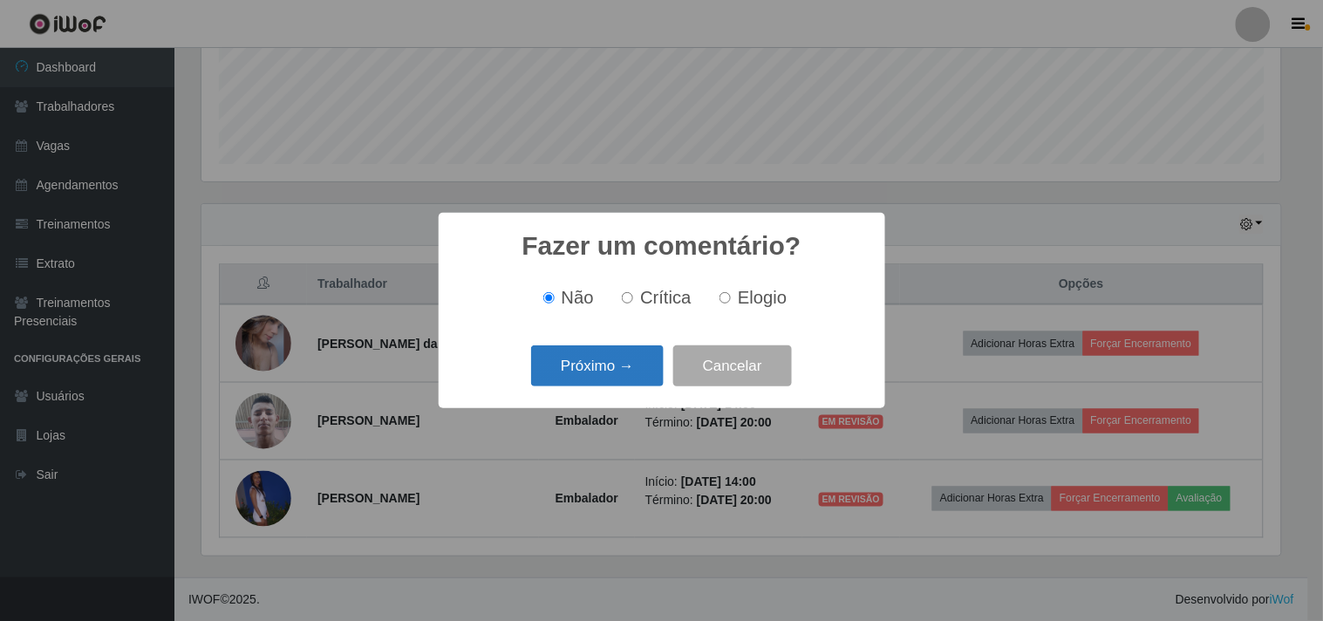
click at [596, 365] on button "Próximo →" at bounding box center [597, 365] width 133 height 41
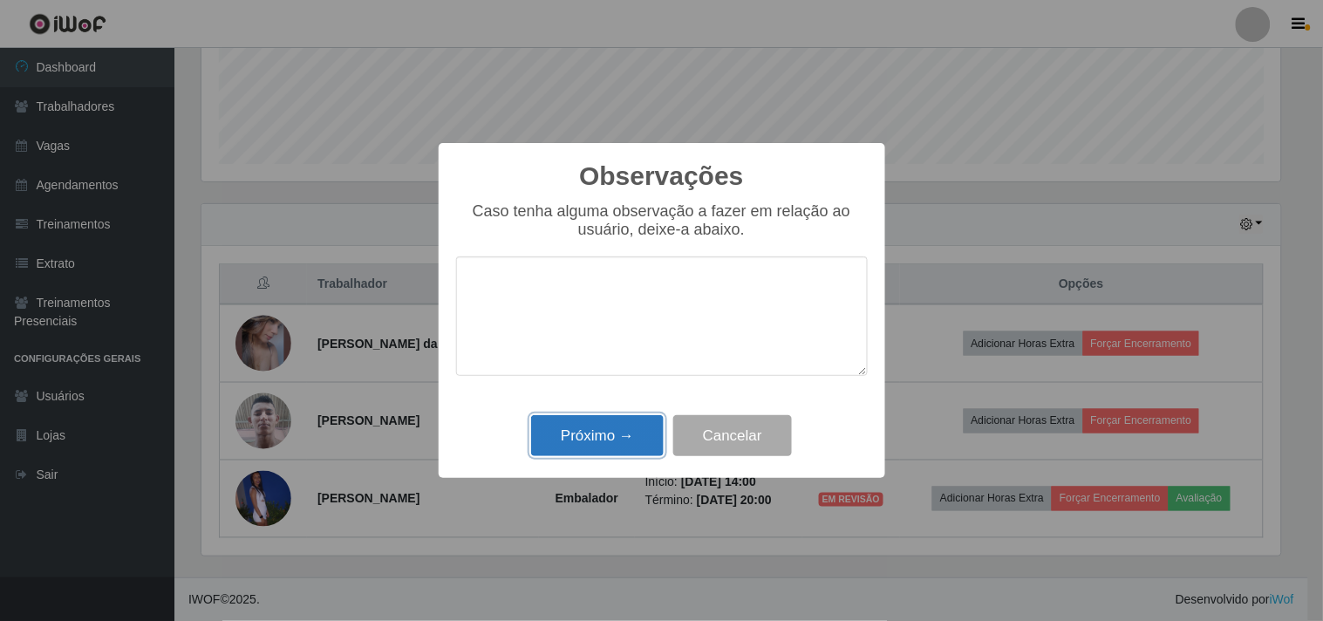
click at [606, 416] on button "Próximo →" at bounding box center [597, 435] width 133 height 41
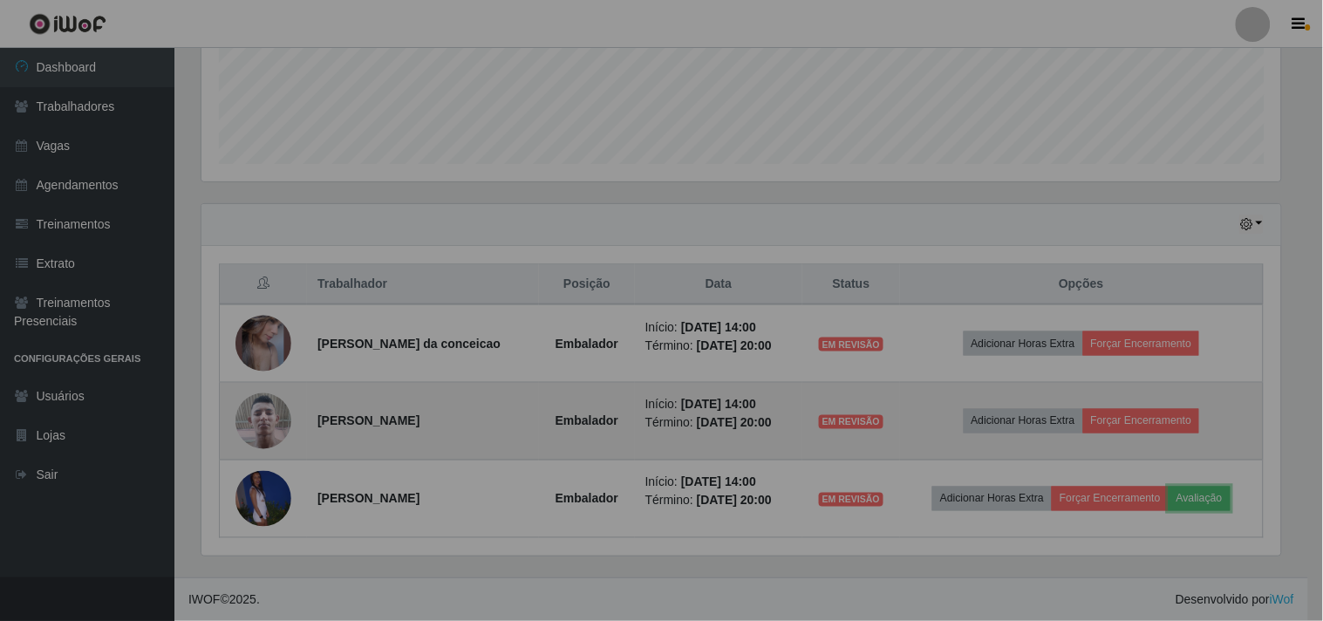
scroll to position [361, 1090]
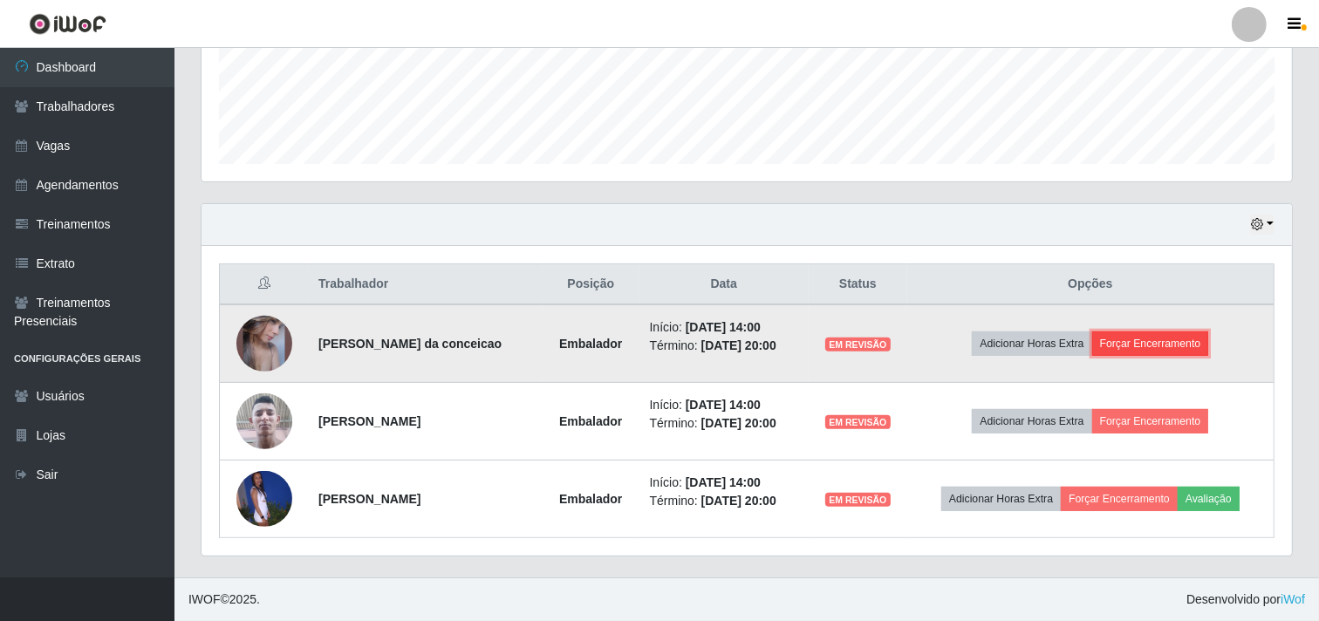
click at [1117, 347] on button "Forçar Encerramento" at bounding box center [1150, 343] width 117 height 24
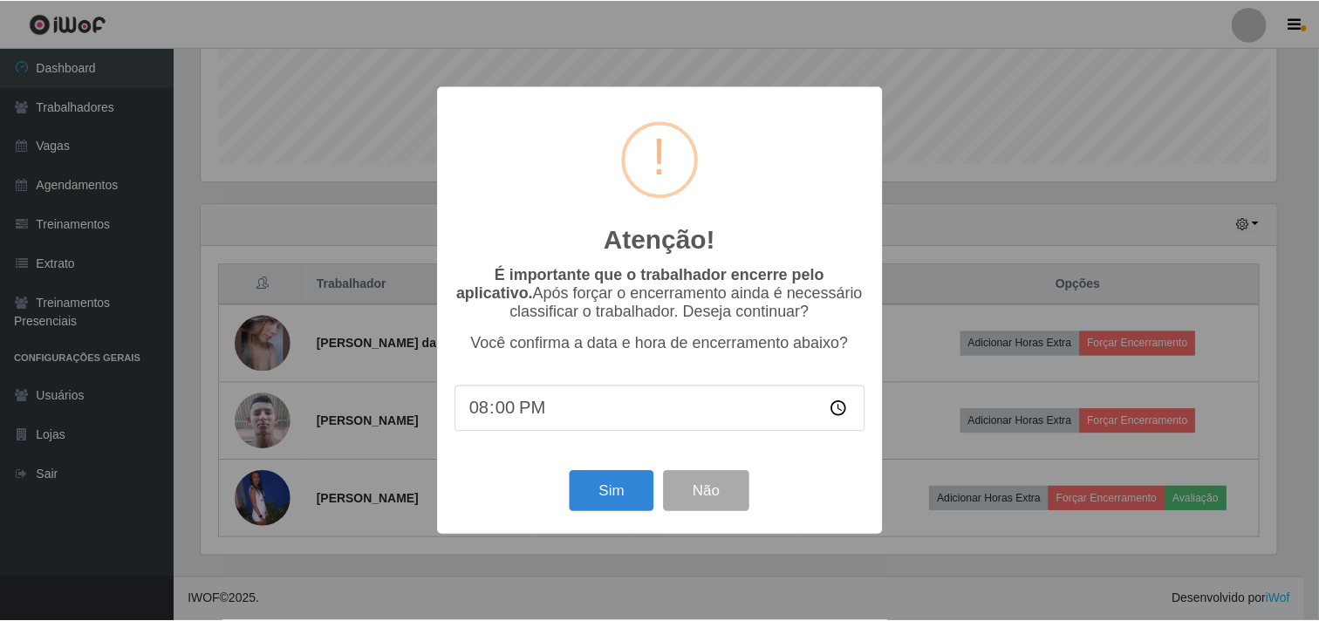
scroll to position [361, 1079]
click at [599, 486] on button "Sim" at bounding box center [613, 491] width 85 height 41
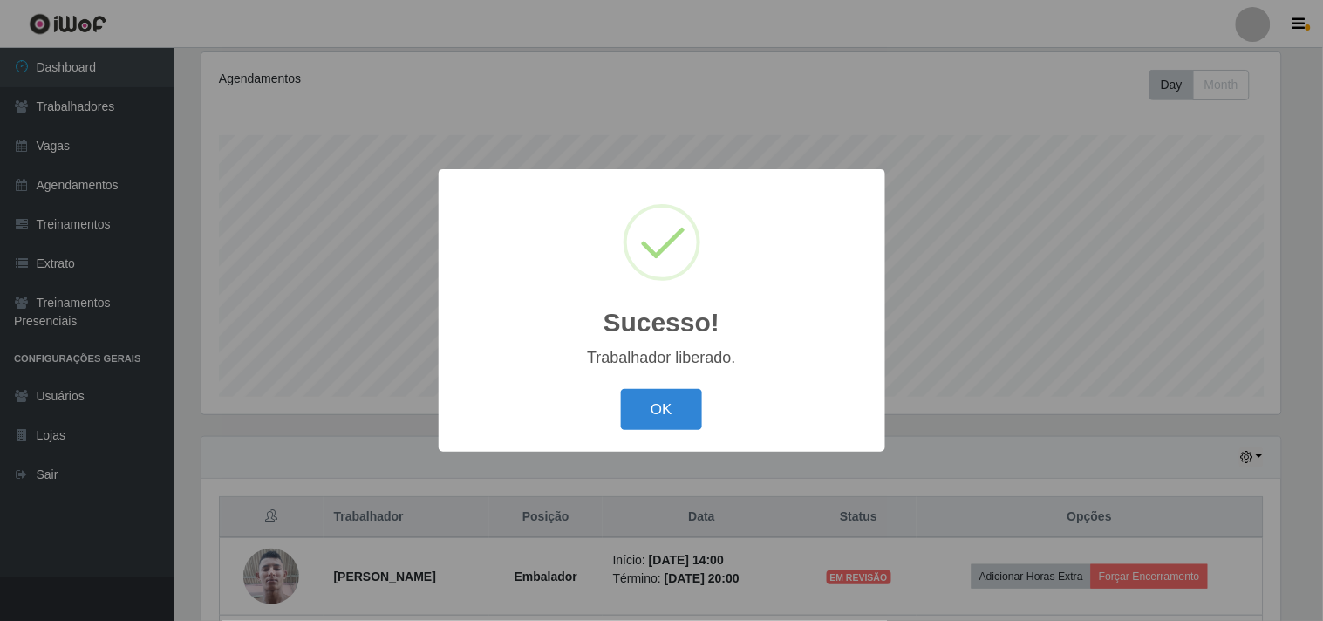
click at [621, 389] on button "OK" at bounding box center [661, 409] width 81 height 41
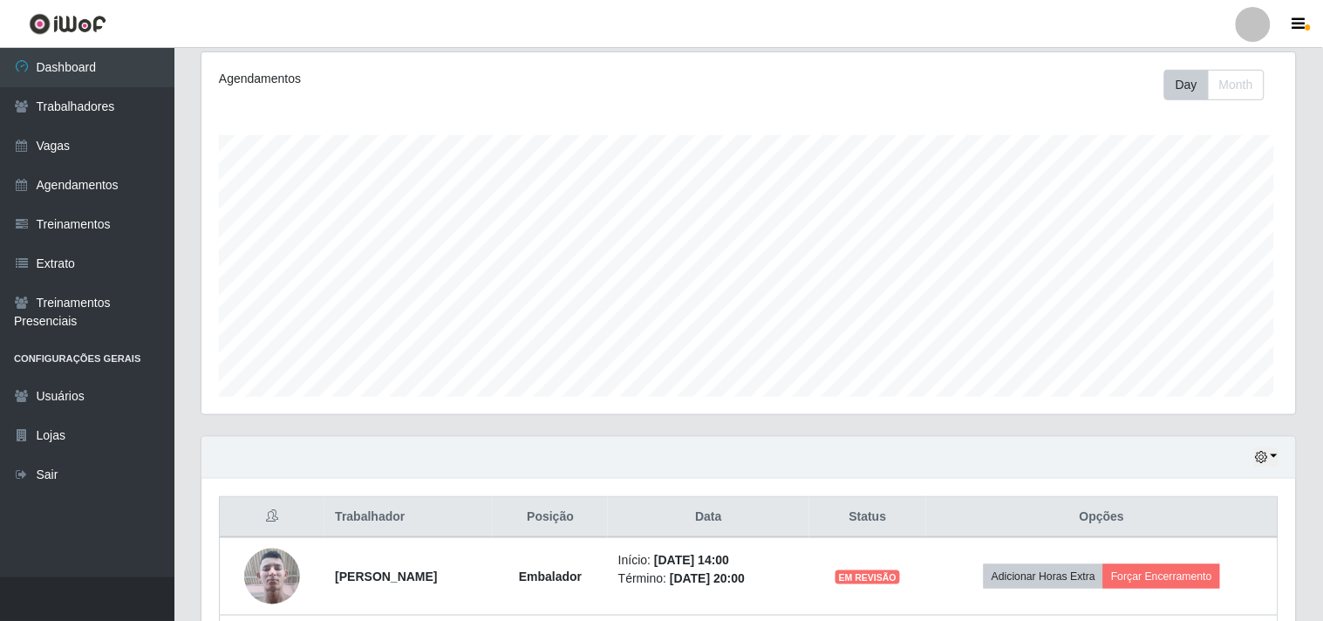
scroll to position [361, 1090]
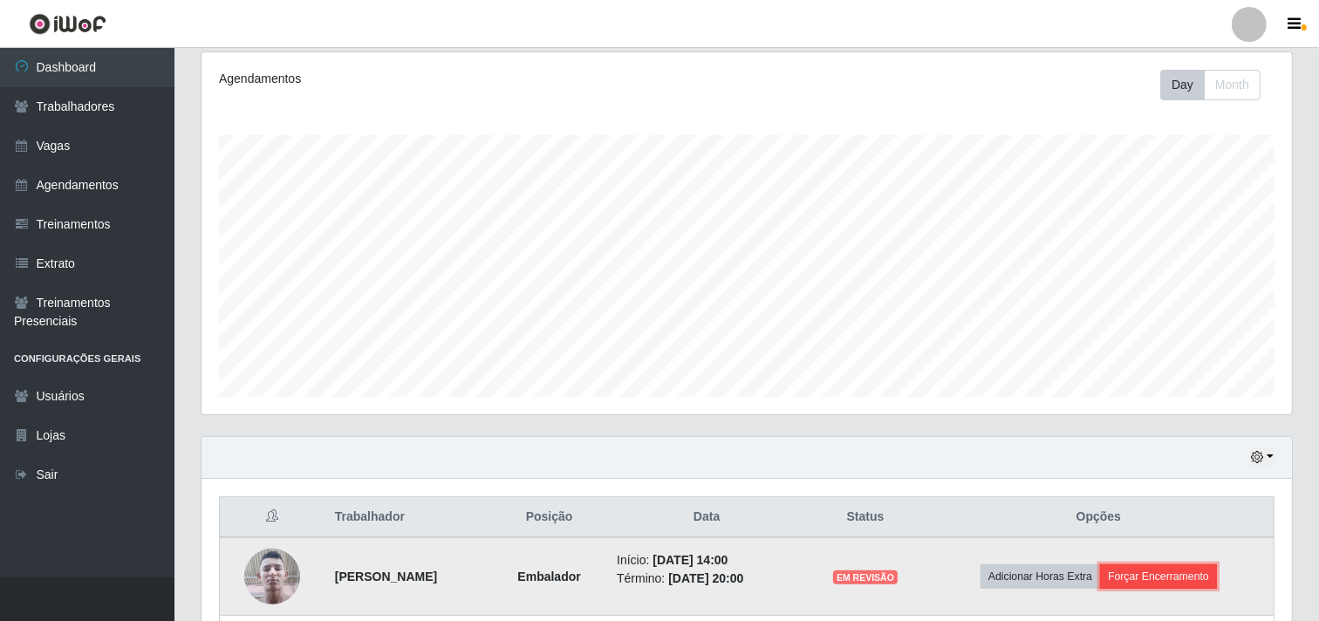
click at [1189, 569] on button "Forçar Encerramento" at bounding box center [1158, 576] width 117 height 24
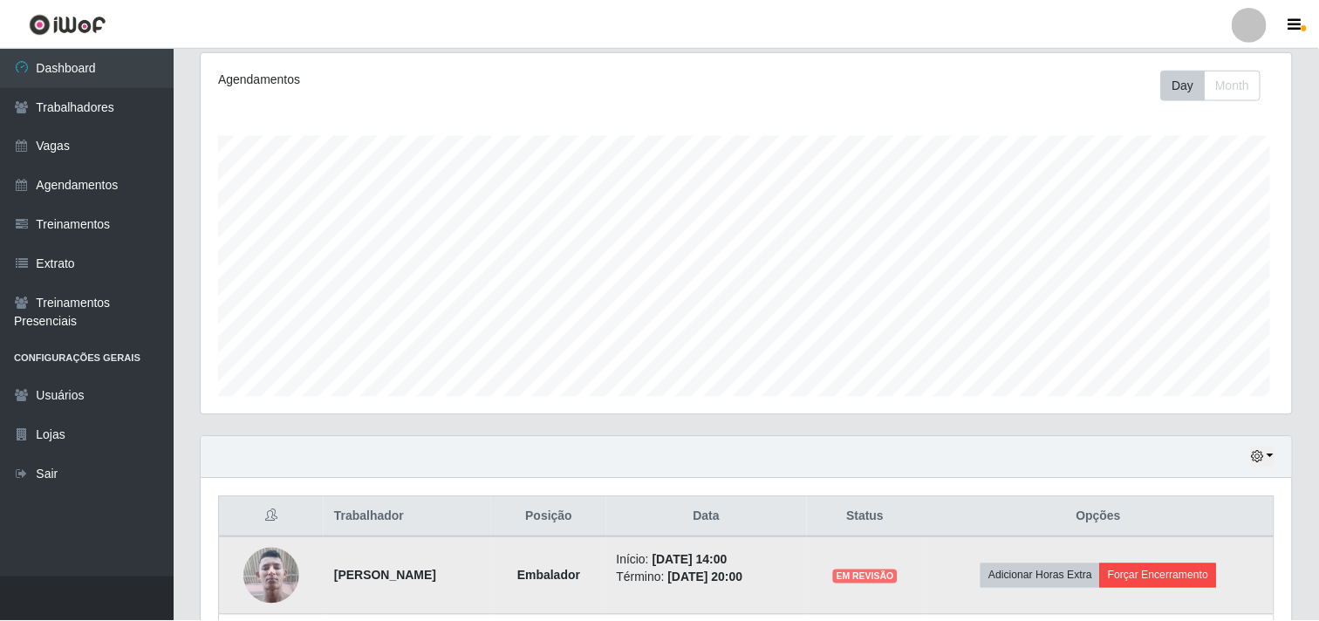
scroll to position [361, 1079]
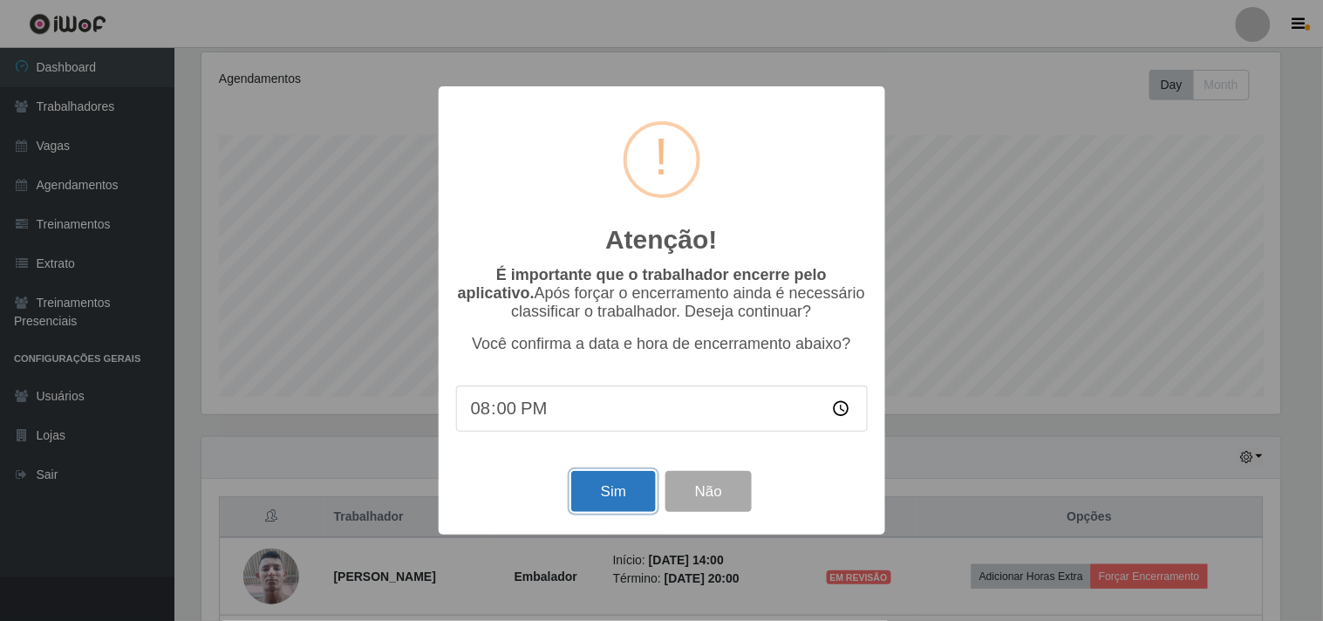
click at [614, 483] on button "Sim" at bounding box center [613, 491] width 85 height 41
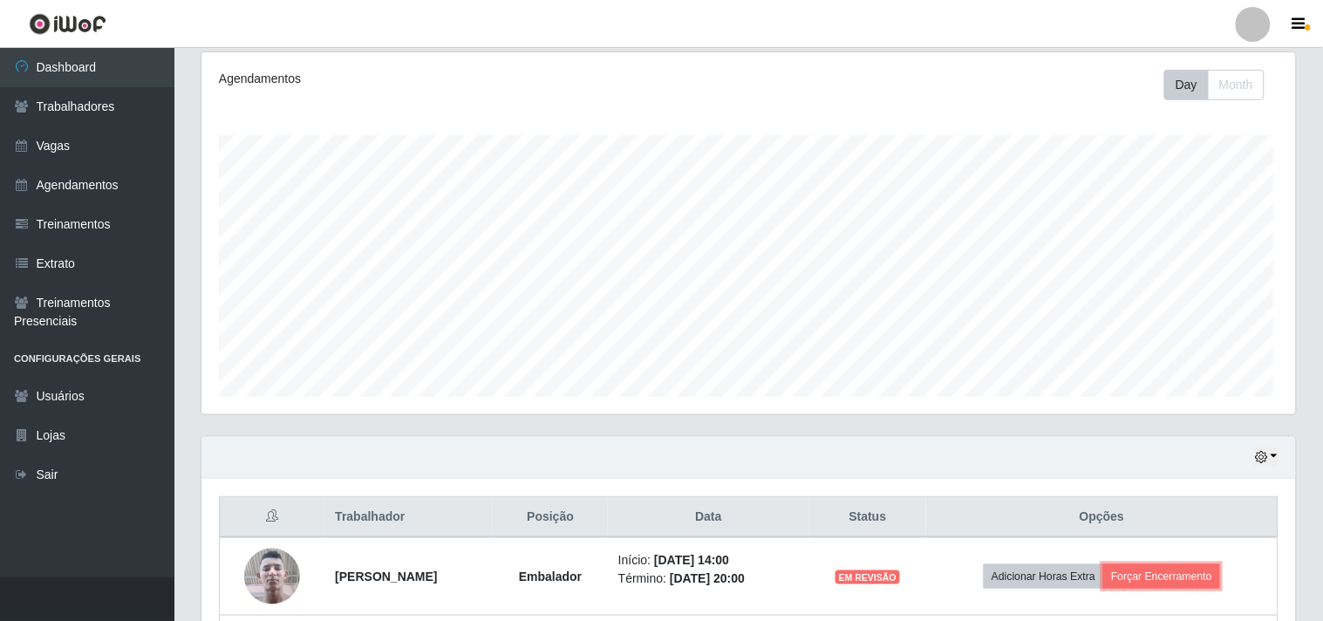
scroll to position [0, 0]
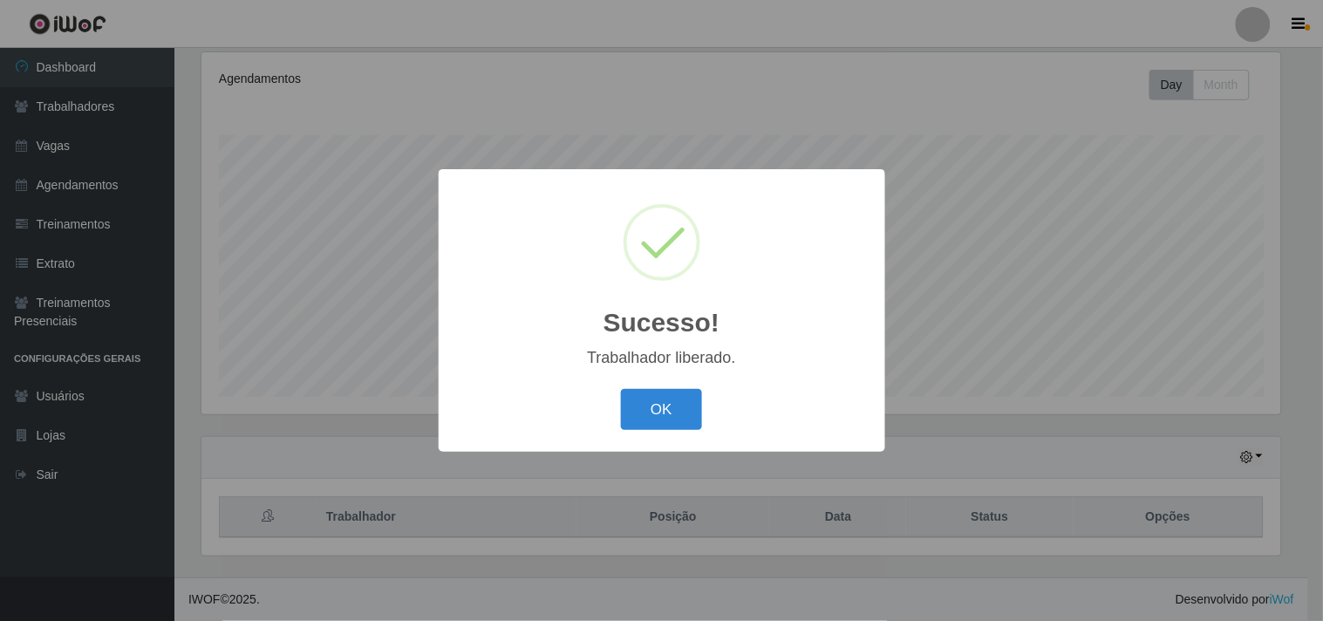
click at [621, 389] on button "OK" at bounding box center [661, 409] width 81 height 41
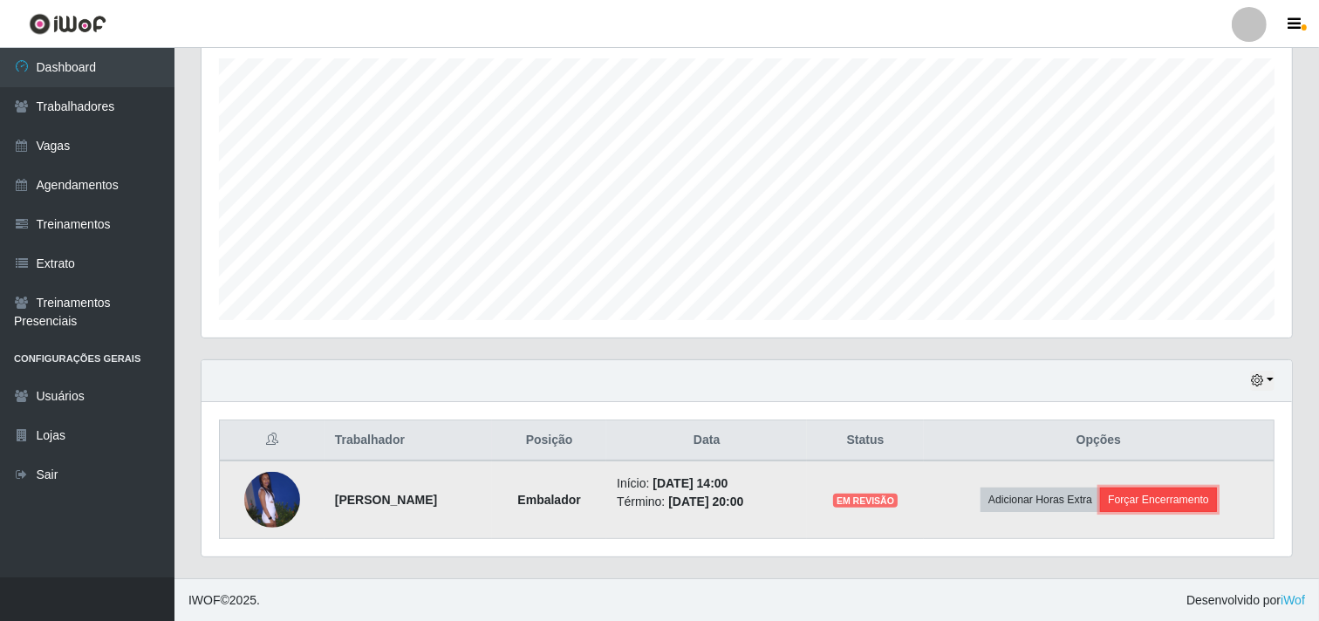
click at [1144, 511] on button "Forçar Encerramento" at bounding box center [1158, 500] width 117 height 24
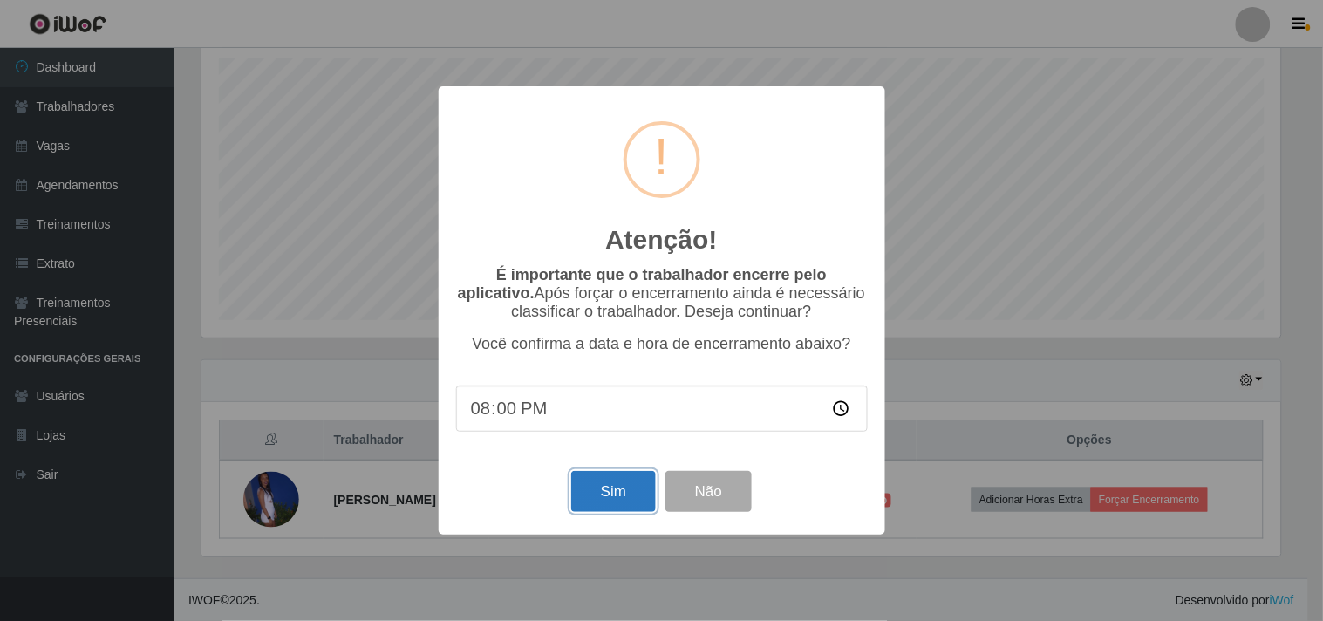
click at [616, 493] on button "Sim" at bounding box center [613, 491] width 85 height 41
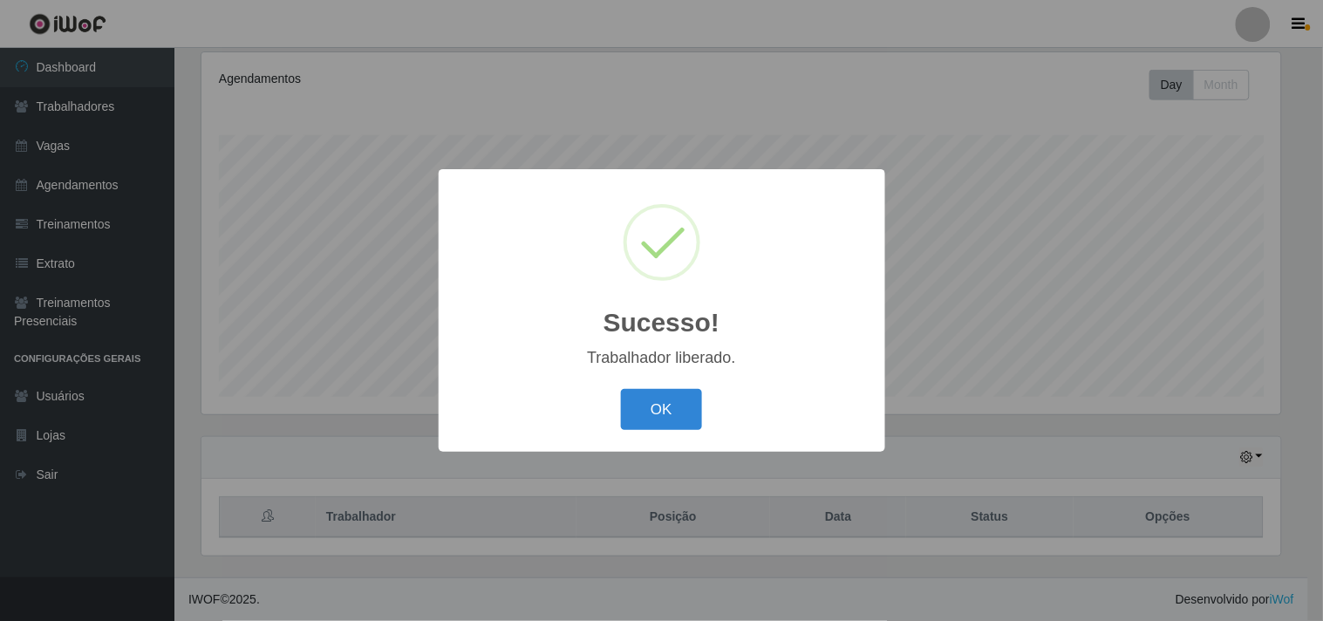
click at [621, 389] on button "OK" at bounding box center [661, 409] width 81 height 41
